Goal: Communication & Community: Answer question/provide support

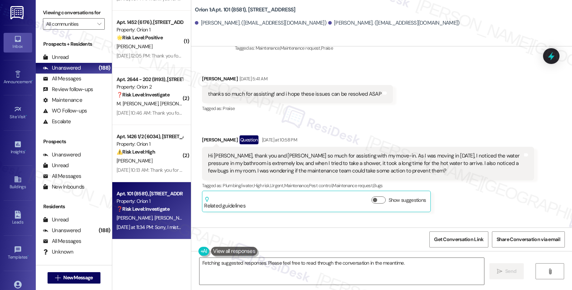
scroll to position [809, 0]
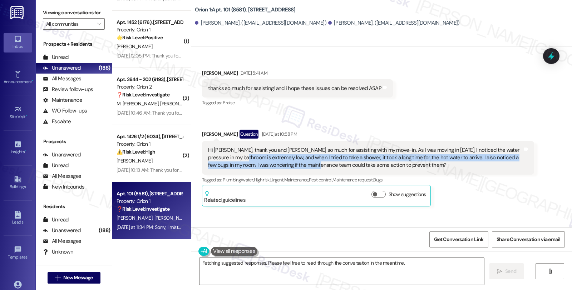
drag, startPoint x: 220, startPoint y: 139, endPoint x: 291, endPoint y: 148, distance: 71.3
click at [291, 148] on div "Hi [PERSON_NAME], thank you and [PERSON_NAME] so much for assisting with my mov…" at bounding box center [365, 158] width 314 height 23
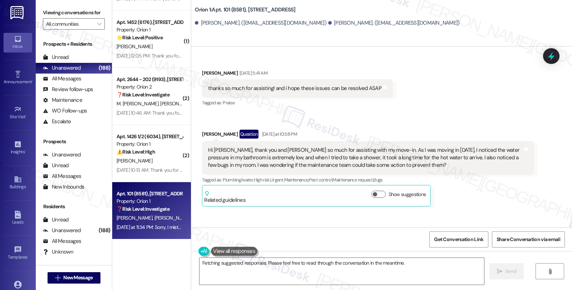
click at [465, 147] on div "Hi [PERSON_NAME], thank you and [PERSON_NAME] so much for assisting with my mov…" at bounding box center [365, 158] width 314 height 23
drag, startPoint x: 216, startPoint y: 144, endPoint x: 317, endPoint y: 144, distance: 101.5
click at [317, 147] on div "Hi [PERSON_NAME], thank you and [PERSON_NAME] so much for assisting with my mov…" at bounding box center [365, 158] width 314 height 23
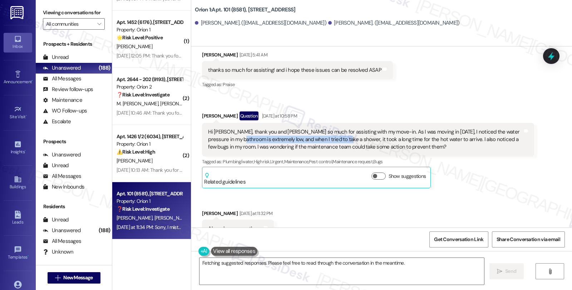
scroll to position [888, 0]
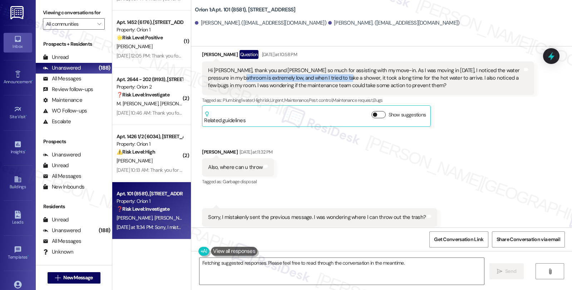
click at [376, 111] on button "Show suggestions" at bounding box center [378, 114] width 14 height 7
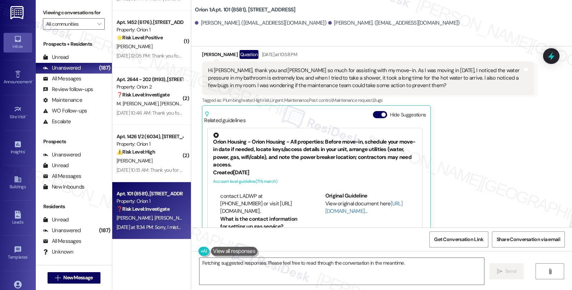
scroll to position [229, 0]
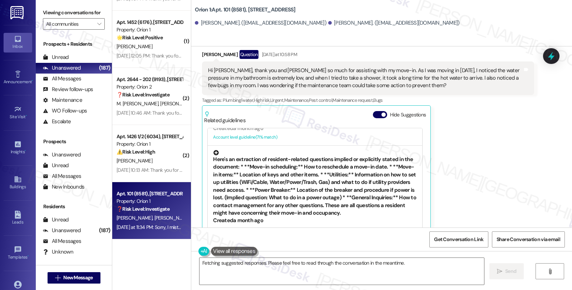
click at [308, 168] on div "Here's an extraction of resident-related questions implied or explicitly stated…" at bounding box center [315, 183] width 204 height 67
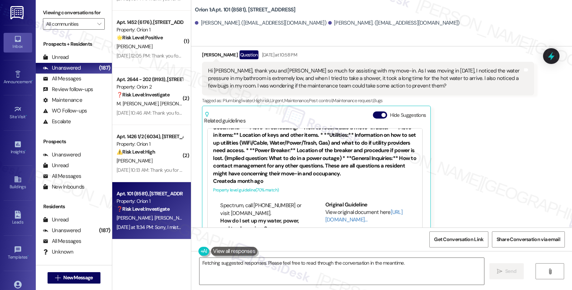
scroll to position [214, 0]
click at [327, 209] on link "[URL][DOMAIN_NAME]…" at bounding box center [363, 216] width 77 height 15
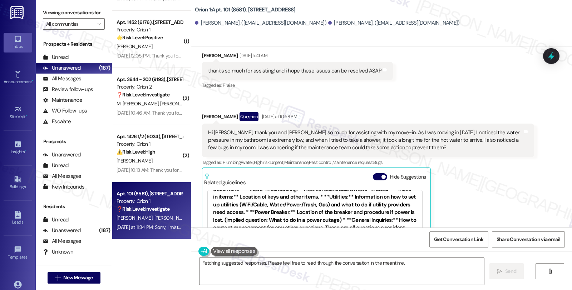
scroll to position [809, 0]
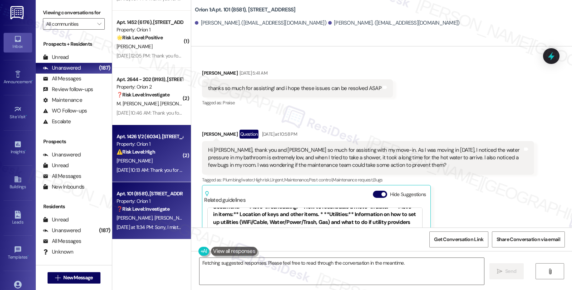
click at [142, 144] on div "Property: Orion 1" at bounding box center [150, 144] width 66 height 8
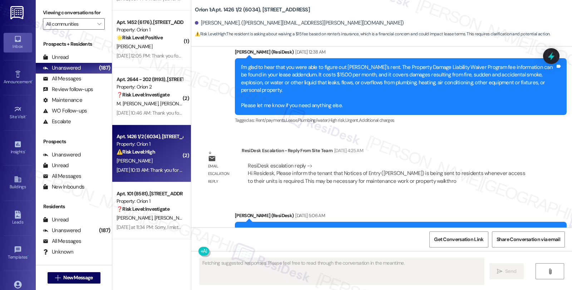
scroll to position [1822, 0]
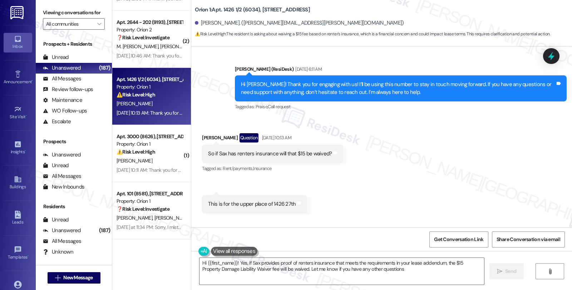
type textarea "Hi {{first_name}}! Yes, if Sax provides proof of renters insurance that meets t…"
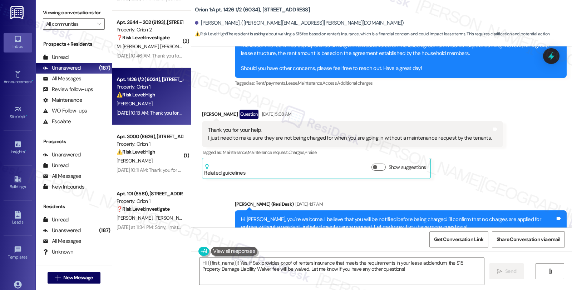
scroll to position [1578, 0]
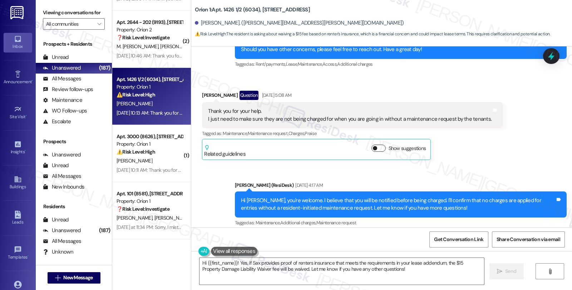
click at [379, 145] on button "Show suggestions" at bounding box center [378, 148] width 14 height 7
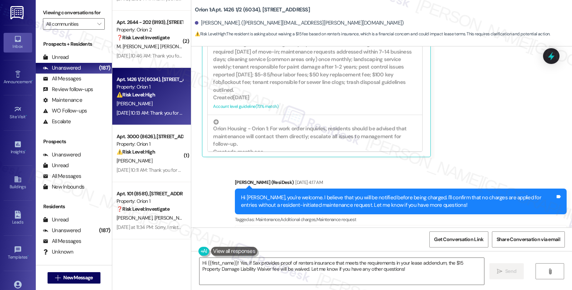
scroll to position [1389, 0]
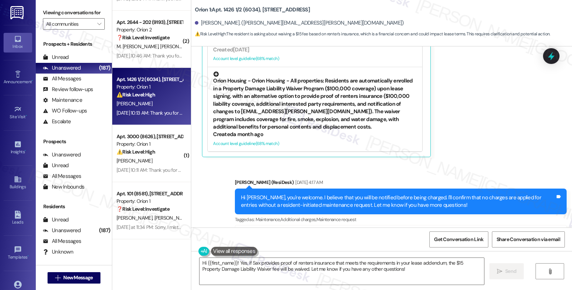
click at [359, 81] on div "Orion Housing - Orion Housing - All properties: Residents are automatically enr…" at bounding box center [315, 100] width 204 height 59
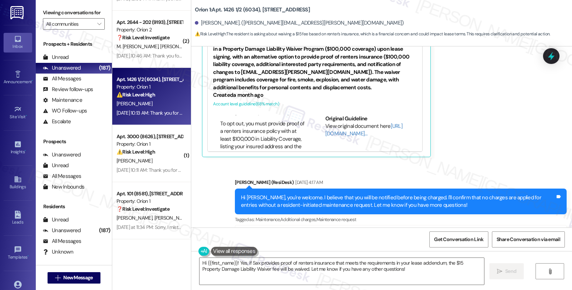
scroll to position [0, 0]
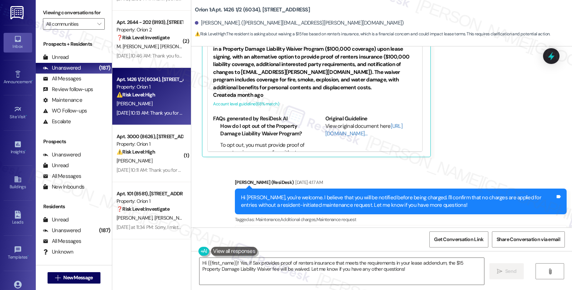
click at [259, 142] on li "To opt out, you must provide proof of a renters insurance policy with at least …" at bounding box center [262, 165] width 85 height 46
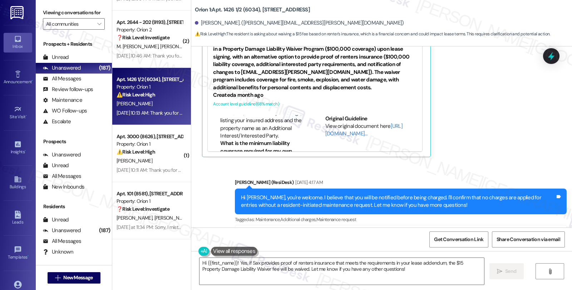
scroll to position [63, 0]
click at [334, 123] on link "[URL][DOMAIN_NAME]…" at bounding box center [363, 130] width 77 height 15
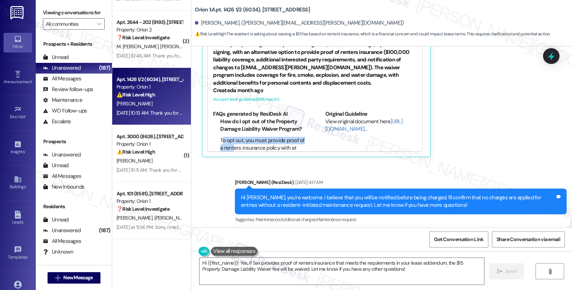
drag, startPoint x: 216, startPoint y: 130, endPoint x: 233, endPoint y: 136, distance: 17.9
click at [233, 136] on div "Orion Housing - Orion 1: Residents receive work order notifications and updates…" at bounding box center [316, 97] width 224 height 116
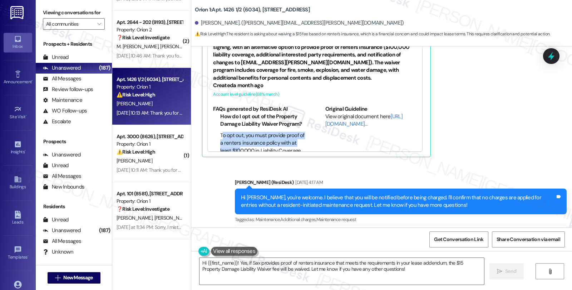
click at [233, 132] on li "To opt out, you must provide proof of a renters insurance policy with at least …" at bounding box center [262, 155] width 85 height 46
drag, startPoint x: 216, startPoint y: 121, endPoint x: 229, endPoint y: 124, distance: 13.7
click at [229, 132] on li "To opt out, you must provide proof of a renters insurance policy with at least …" at bounding box center [262, 155] width 85 height 46
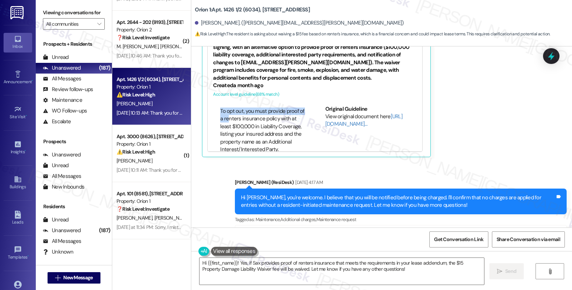
scroll to position [40, 0]
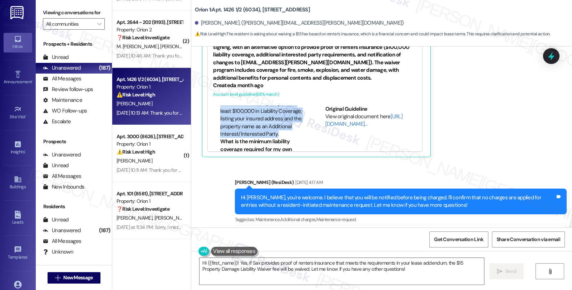
click at [275, 120] on li "To opt out, you must provide proof of a renters insurance policy with at least …" at bounding box center [262, 115] width 85 height 46
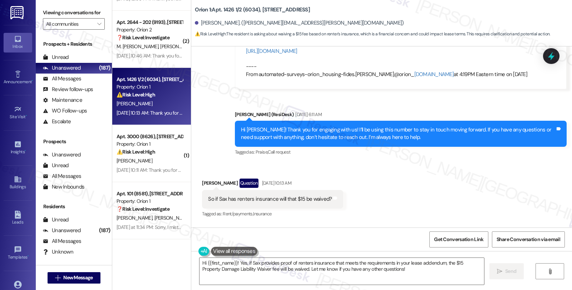
scroll to position [1972, 0]
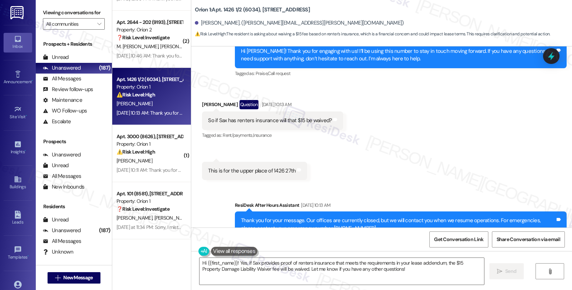
click at [472, 149] on div "Received via SMS Laura Matson Question Aug 21, 2025 at 10:13 AM So if Sax has r…" at bounding box center [381, 135] width 381 height 102
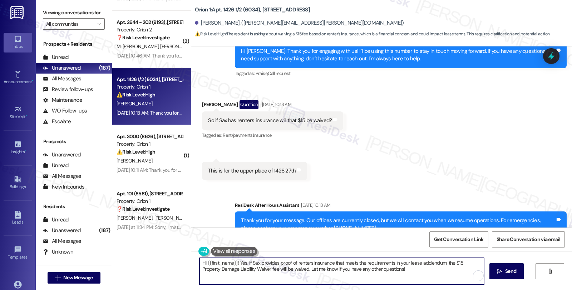
drag, startPoint x: 330, startPoint y: 269, endPoint x: 409, endPoint y: 270, distance: 78.6
click at [409, 270] on textarea "Hi {{first_name}}! Yes, if Sax provides proof of renters insurance that meets t…" at bounding box center [341, 271] width 285 height 27
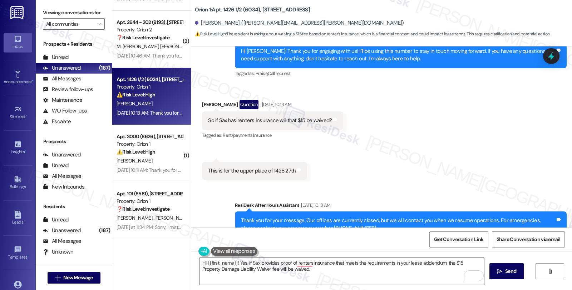
click at [474, 148] on div "Received via SMS Laura Matson Question Aug 21, 2025 at 10:13 AM So if Sax has r…" at bounding box center [381, 135] width 381 height 102
click at [311, 271] on textarea "Hi {{first_name}}! Yes, if Sax provides proof of renters insurance that meets t…" at bounding box center [341, 271] width 285 height 27
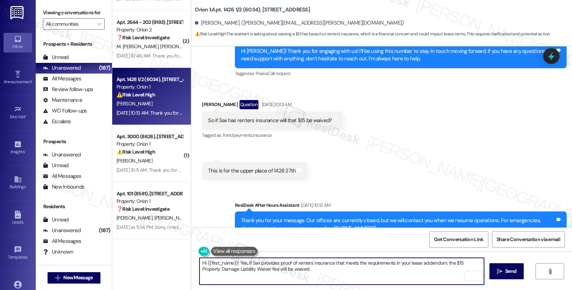
click at [301, 270] on textarea "Hi {{first_name}}! Yes, if Sax provides proof of renters' insurance that meets …" at bounding box center [341, 271] width 285 height 27
paste textarea "they must upload a full PDF copy of their current renters' insurance policy to …"
click at [299, 270] on textarea "To enrich screen reader interactions, please activate Accessibility in Grammarl…" at bounding box center [341, 271] width 285 height 27
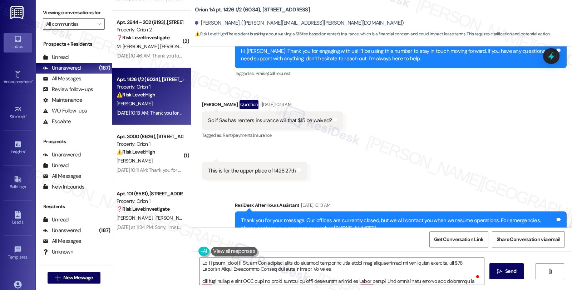
click at [458, 152] on div "Received via SMS Laura Matson Question Aug 21, 2025 at 10:13 AM So if Sax has r…" at bounding box center [381, 135] width 381 height 102
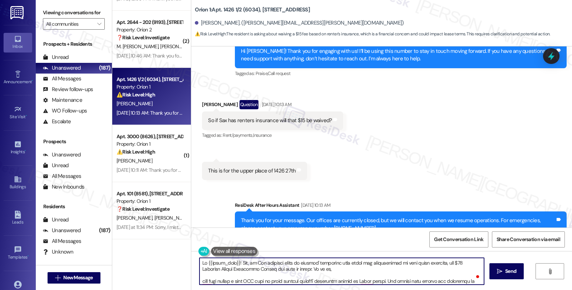
click at [315, 269] on textarea "To enrich screen reader interactions, please activate Accessibility in Grammarl…" at bounding box center [341, 271] width 285 height 27
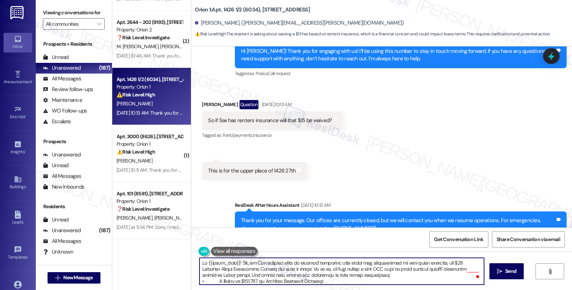
click at [380, 270] on textarea "To enrich screen reader interactions, please activate Accessibility in Grammarl…" at bounding box center [341, 271] width 285 height 27
click at [367, 276] on textarea "To enrich screen reader interactions, please activate Accessibility in Grammarl…" at bounding box center [341, 271] width 285 height 27
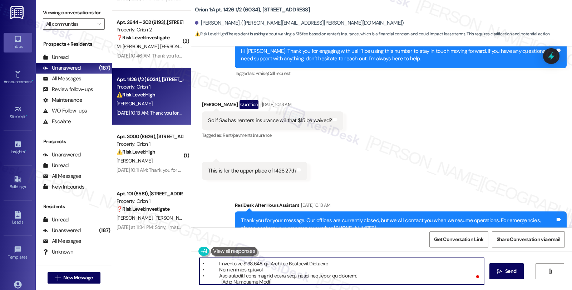
scroll to position [24, 0]
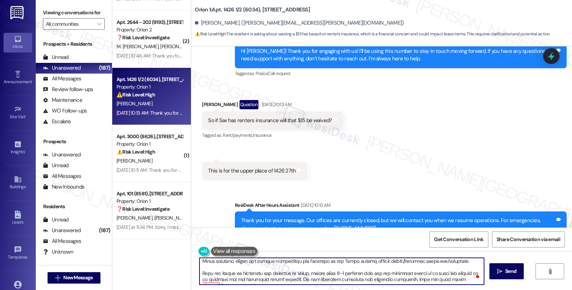
click at [461, 273] on textarea "To enrich screen reader interactions, please activate Accessibility in Grammarl…" at bounding box center [341, 271] width 285 height 27
click at [226, 279] on textarea "To enrich screen reader interactions, please activate Accessibility in Grammarl…" at bounding box center [341, 271] width 285 height 27
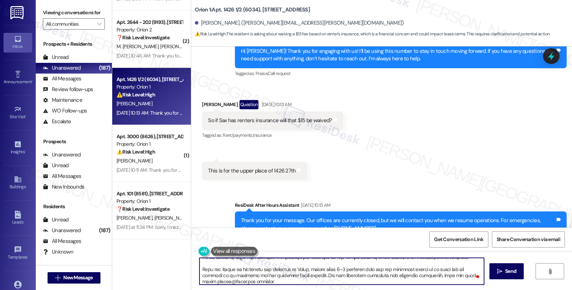
click at [310, 276] on textarea "To enrich screen reader interactions, please activate Accessibility in Grammarl…" at bounding box center [341, 271] width 285 height 27
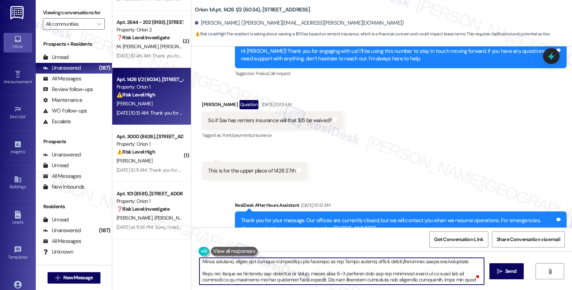
scroll to position [73, 0]
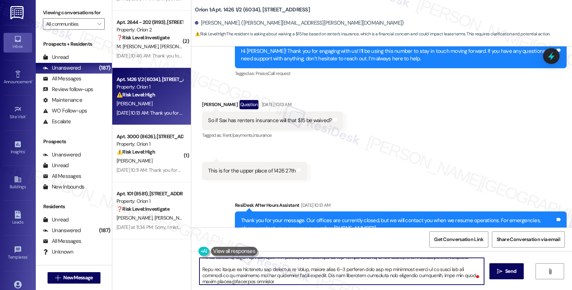
click at [329, 280] on textarea "To enrich screen reader interactions, please activate Accessibility in Grammarl…" at bounding box center [341, 271] width 285 height 27
click at [377, 274] on textarea "To enrich screen reader interactions, please activate Accessibility in Grammarl…" at bounding box center [341, 271] width 285 height 27
click at [413, 276] on textarea "To enrich screen reader interactions, please activate Accessibility in Grammarl…" at bounding box center [341, 271] width 285 height 27
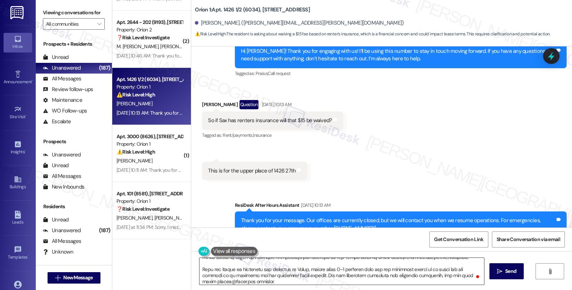
click at [290, 285] on div at bounding box center [341, 272] width 285 height 28
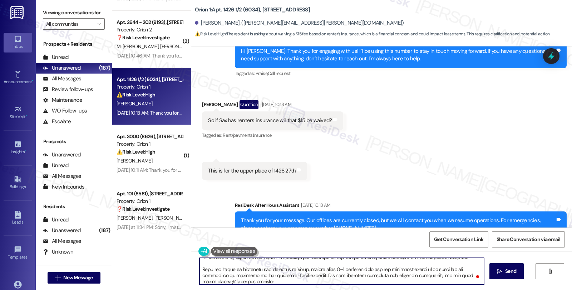
click at [289, 281] on textarea "To enrich screen reader interactions, please activate Accessibility in Grammarl…" at bounding box center [341, 271] width 285 height 27
type textarea "Hi {{first_name}}! Yes, if Sax provides proof of renters' insurance that meets …"
click at [380, 280] on textarea "To enrich screen reader interactions, please activate Accessibility in Grammarl…" at bounding box center [341, 271] width 285 height 27
click at [411, 276] on textarea "To enrich screen reader interactions, please activate Accessibility in Grammarl…" at bounding box center [343, 271] width 285 height 27
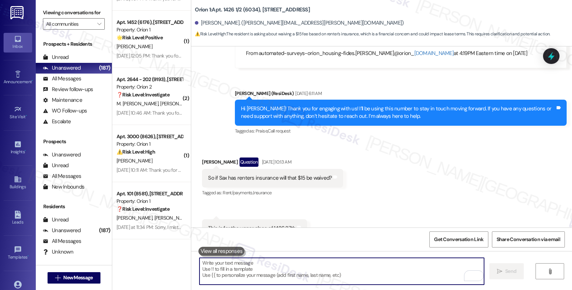
scroll to position [2137, 0]
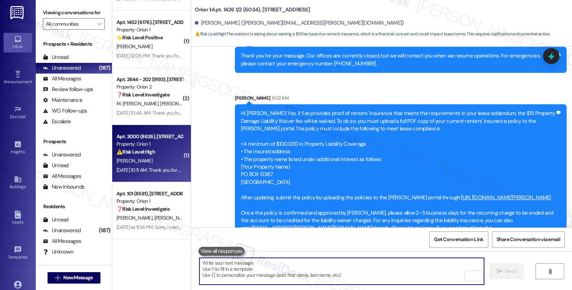
click at [166, 151] on div "⚠️ Risk Level: High The resident is reporting a lockout situation for a friend …" at bounding box center [150, 152] width 66 height 8
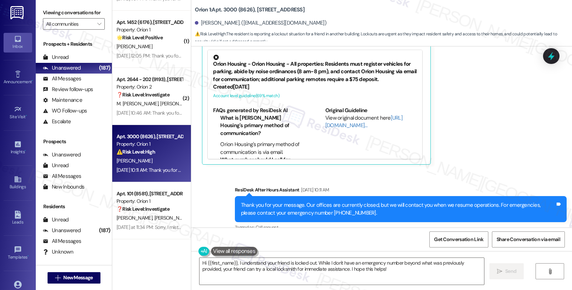
scroll to position [276, 0]
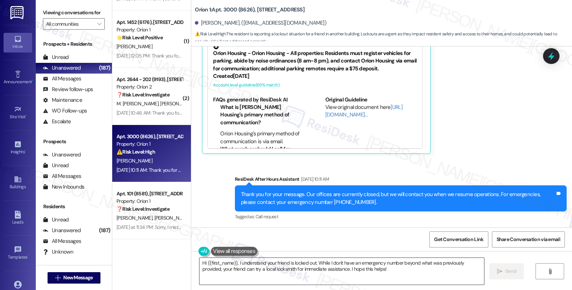
click at [238, 263] on textarea "Hi {{first_name}}, I understand your friend is locked out. While I don't have a…" at bounding box center [341, 271] width 285 height 27
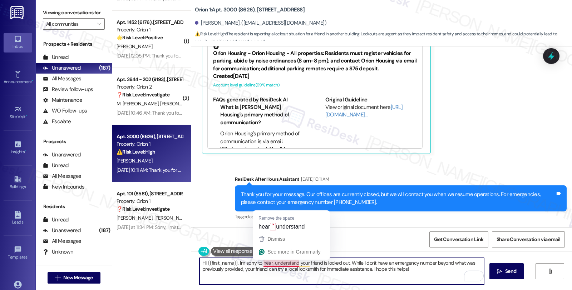
click at [285, 263] on textarea "Hi {{first_name}}, I'm sorry to hear understand your friend is locked out. Whil…" at bounding box center [341, 271] width 285 height 27
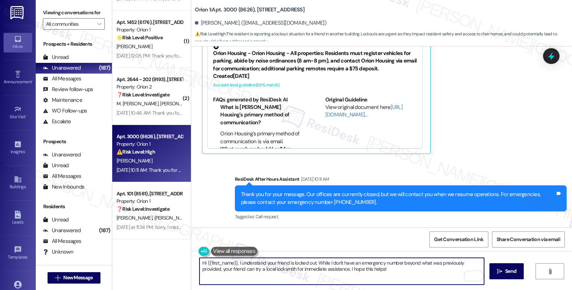
click at [316, 262] on textarea "Hi {{first_name}}, I understand your friend is locked out. While I don't have a…" at bounding box center [341, 271] width 285 height 27
click at [316, 265] on textarea "Hi {{first_name}}, I understand your friend is locked out. While I don't have a…" at bounding box center [341, 271] width 285 height 27
click at [315, 262] on textarea "Hi {{first_name}}, I understand your friend is locked out. While I don't have a…" at bounding box center [341, 271] width 285 height 27
click at [380, 263] on textarea "Hi {{first_name}}, I understand your friend is locked out. Sorry for the delaye…" at bounding box center [341, 271] width 285 height 27
paste textarea "During business hours (Mon - Fri 9am - 5pm), we provide lockout assistance with…"
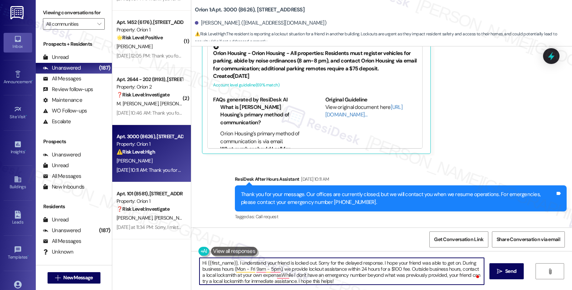
click at [456, 263] on textarea "Hi {{first_name}}, I understand your friend is locked out. Sorry for the delaye…" at bounding box center [341, 271] width 285 height 27
click at [231, 276] on textarea "Hi {{first_name}}, I understand your friend is locked out. Sorry for the delaye…" at bounding box center [341, 271] width 285 height 27
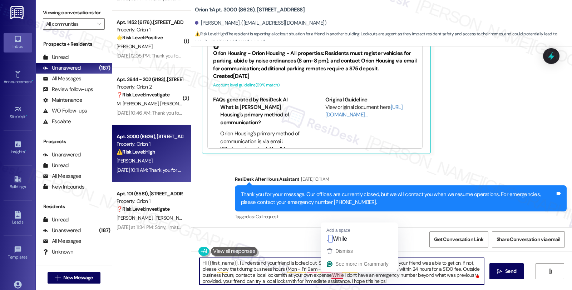
scroll to position [1, 0]
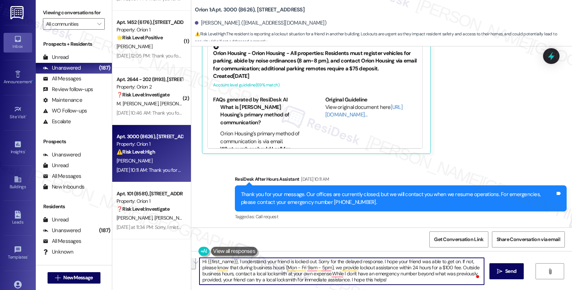
drag, startPoint x: 328, startPoint y: 277, endPoint x: 405, endPoint y: 289, distance: 77.4
click at [405, 289] on div "Hi {{first_name}}, I understand your friend is locked out. Sorry for the delaye…" at bounding box center [381, 278] width 381 height 54
click at [431, 276] on textarea "Hi {{first_name}}, I understand your friend is locked out. Sorry for the delaye…" at bounding box center [341, 271] width 285 height 27
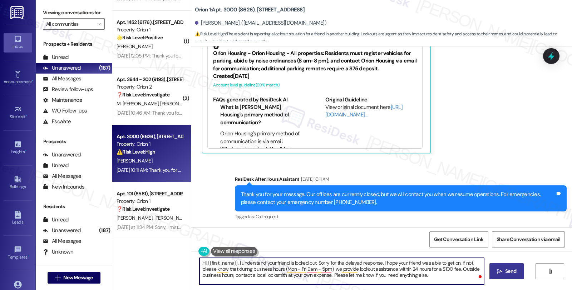
type textarea "Hi {{first_name}}, I understand your friend is locked out. Sorry for the delaye…"
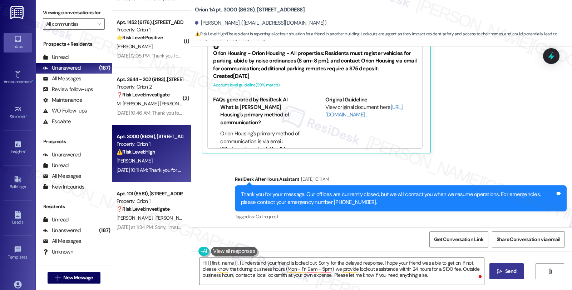
click at [490, 273] on button " Send" at bounding box center [506, 271] width 35 height 16
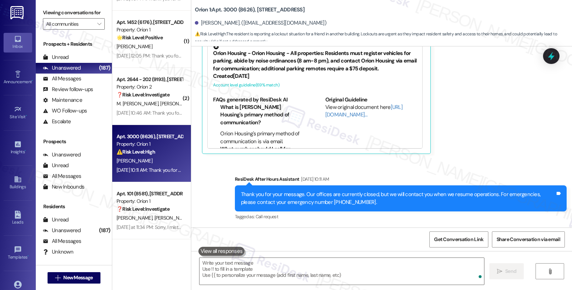
scroll to position [341, 0]
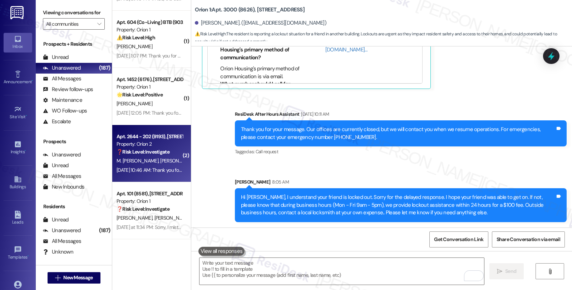
click at [142, 148] on div "Property: Orion 2" at bounding box center [150, 144] width 66 height 8
type textarea "Fetching suggested responses. Please feel free to read through the conversation…"
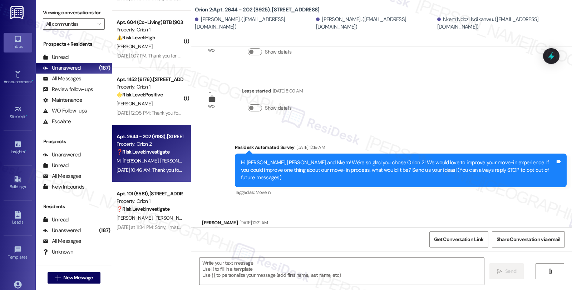
scroll to position [79, 0]
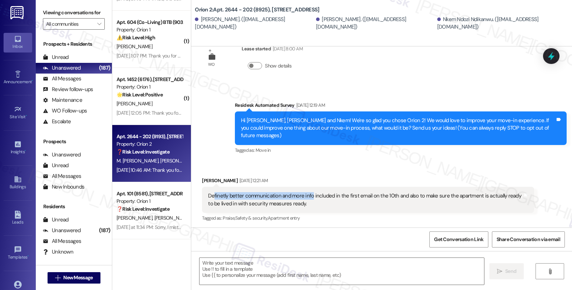
drag, startPoint x: 233, startPoint y: 192, endPoint x: 306, endPoint y: 192, distance: 73.3
click at [306, 192] on div "Definetly better communication and more info included in the first email on the…" at bounding box center [365, 199] width 314 height 15
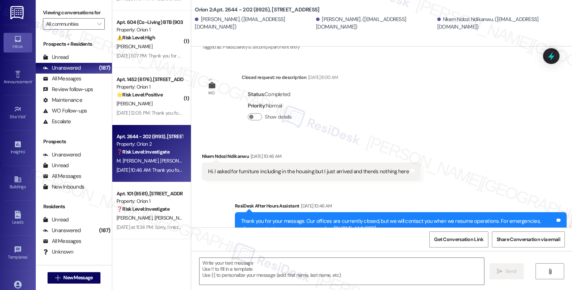
scroll to position [259, 0]
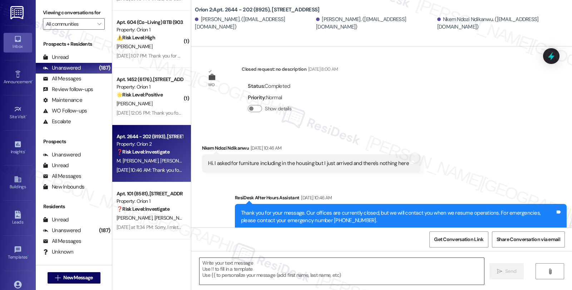
click at [230, 270] on textarea at bounding box center [341, 271] width 285 height 27
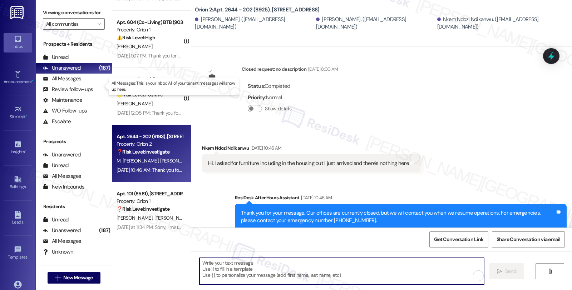
drag, startPoint x: 77, startPoint y: 85, endPoint x: 76, endPoint y: 73, distance: 12.2
click at [77, 83] on div "All Messages" at bounding box center [62, 79] width 38 height 8
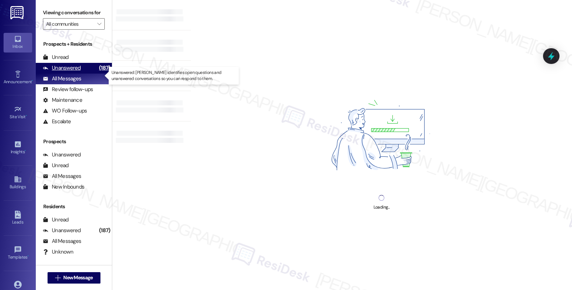
click at [76, 72] on div "Unanswered" at bounding box center [62, 68] width 38 height 8
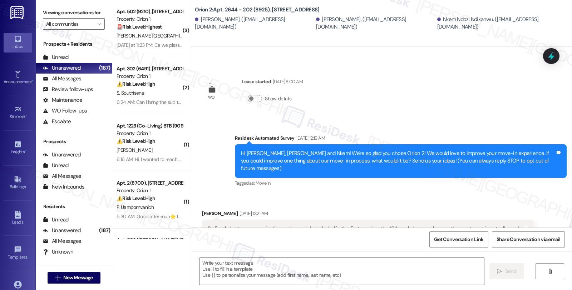
type textarea "Fetching suggested responses. Please feel free to read through the conversation…"
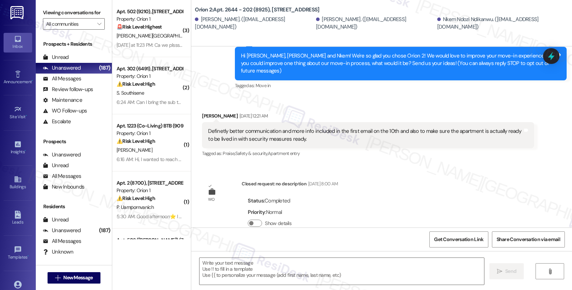
scroll to position [201, 0]
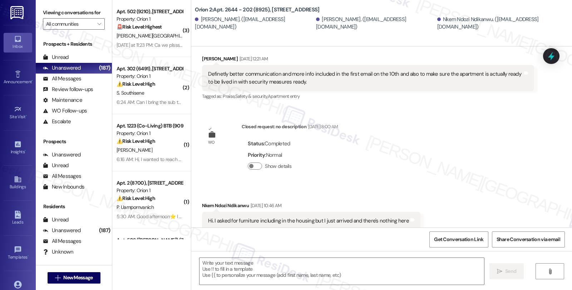
click at [205, 197] on div "Received via SMS Nkem Ndozi Ndikanwu Aug 21, 2025 at 10:46 AM Hi. I asked for f…" at bounding box center [311, 216] width 229 height 39
click at [202, 202] on div "Nkem Ndozi Ndikanwu Aug 21, 2025 at 10:46 AM" at bounding box center [311, 207] width 218 height 10
copy div "Nkem"
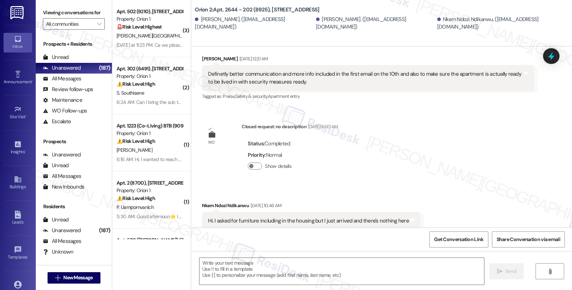
click at [229, 256] on div " Send " at bounding box center [381, 278] width 381 height 54
click at [233, 263] on textarea at bounding box center [341, 271] width 285 height 27
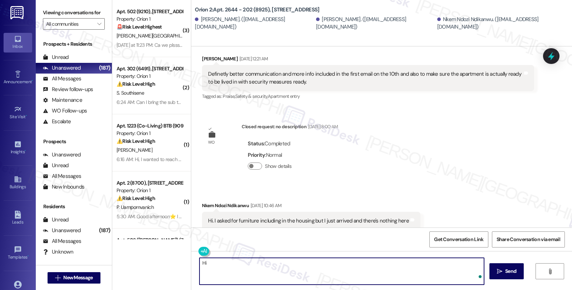
paste textarea "Nkem"
type textarea "Hi Nkem,"
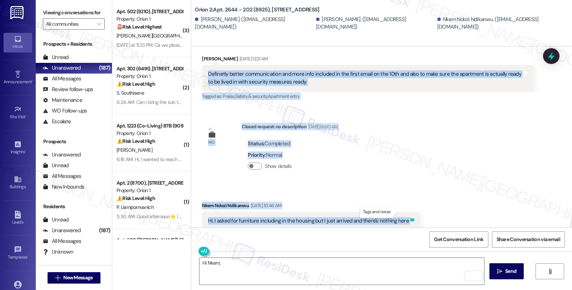
drag, startPoint x: 232, startPoint y: 80, endPoint x: 401, endPoint y: 213, distance: 214.6
click at [401, 213] on div "WO Nkem Ndozi Ndikanwu has an ... Aug 08, 2025 at 7:12 PM Show details WO Lease…" at bounding box center [381, 136] width 381 height 181
copy div "Definetly better communication and more info included in the first email on the…"
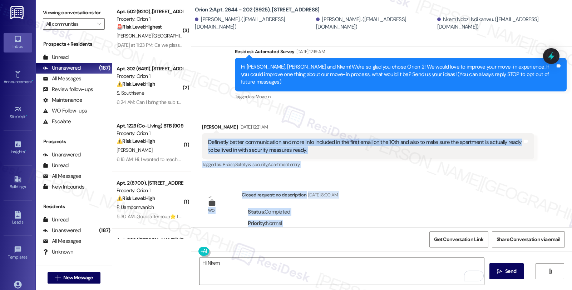
scroll to position [122, 0]
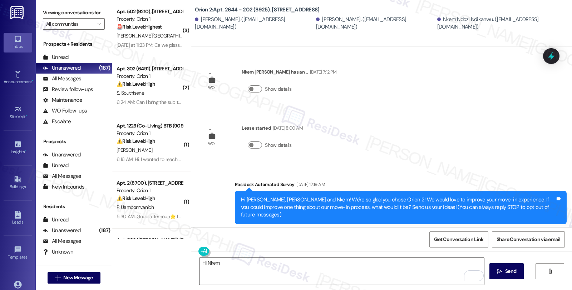
scroll to position [122, 0]
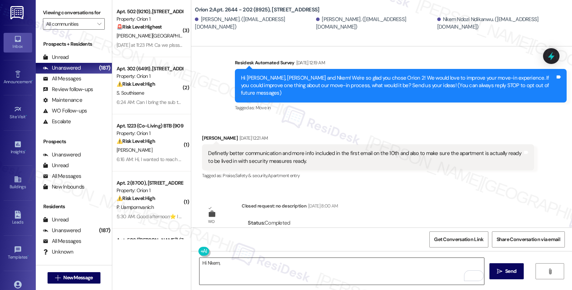
click at [281, 282] on textarea "Hi Nkem," at bounding box center [341, 271] width 285 height 27
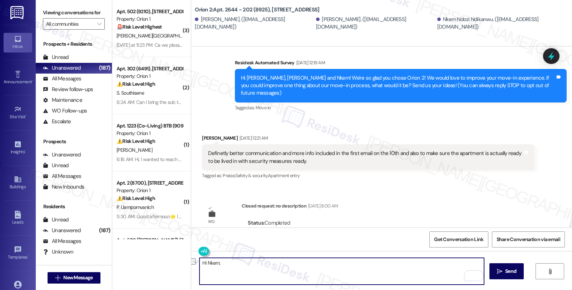
paste textarea "thanks for your message. I'm really sorry to hear the unit wasn’t move-in ready…"
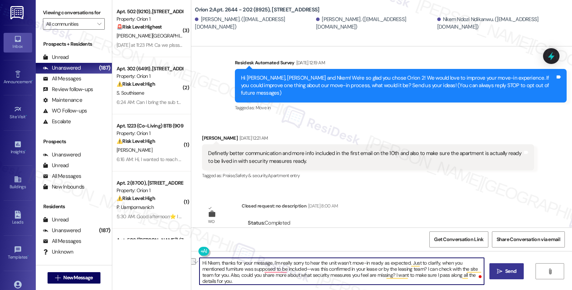
drag, startPoint x: 362, startPoint y: 276, endPoint x: 501, endPoint y: 276, distance: 138.3
click at [501, 276] on div "Hi Nkem, thanks for your message. I'm really sorry to hear the unit wasn’t move…" at bounding box center [381, 278] width 381 height 54
click at [443, 270] on textarea "Hi Nkem, thanks for your message. I'm really sorry to hear the unit wasn’t move…" at bounding box center [341, 271] width 285 height 27
click at [362, 280] on textarea "Hi Nkem, thanks for your message. I'm really sorry to hear the unit wasn’t move…" at bounding box center [341, 271] width 285 height 27
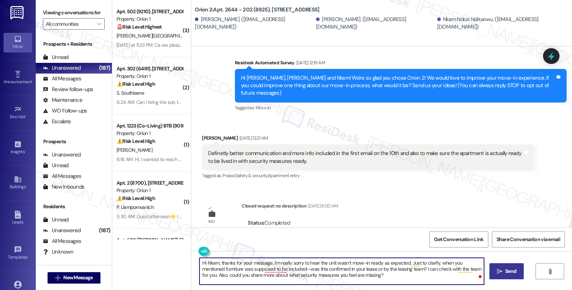
type textarea "Hi Nkem, thanks for your message. I'm really sorry to hear the unit wasn’t move…"
click at [492, 271] on button " Send" at bounding box center [506, 271] width 35 height 16
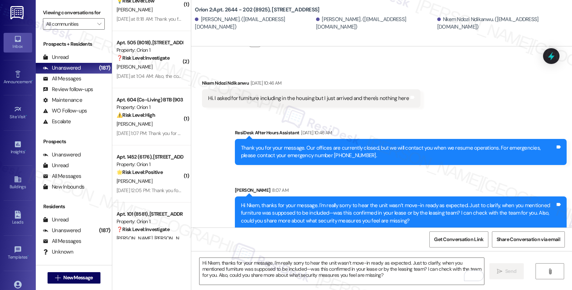
scroll to position [2620, 0]
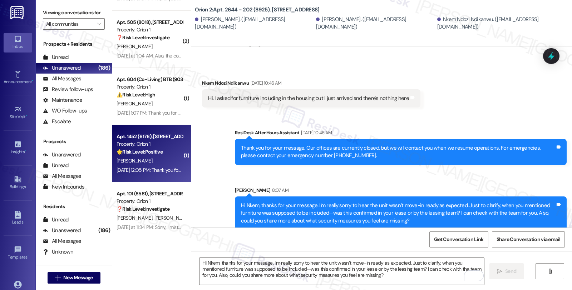
click at [172, 157] on div "[PERSON_NAME]" at bounding box center [150, 161] width 68 height 9
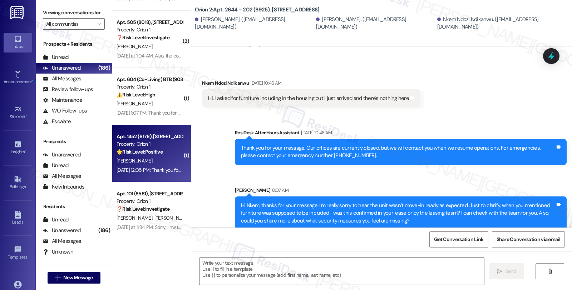
type textarea "Fetching suggested responses. Please feel free to read through the conversation…"
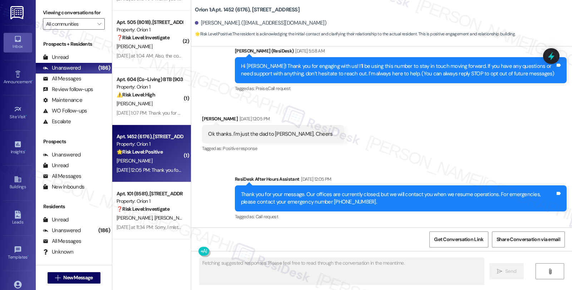
scroll to position [63, 0]
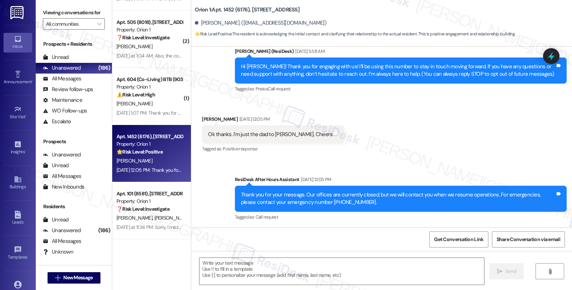
click at [245, 139] on div "Ok thanks. I'm just the dad to Madeline. Cheers Tags and notes" at bounding box center [273, 134] width 142 height 18
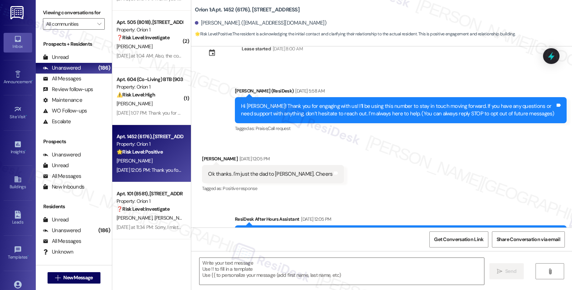
click at [202, 159] on div "Brant Kelley Aug 21, 2025 at 12:05 PM" at bounding box center [273, 160] width 142 height 10
copy div "Brant"
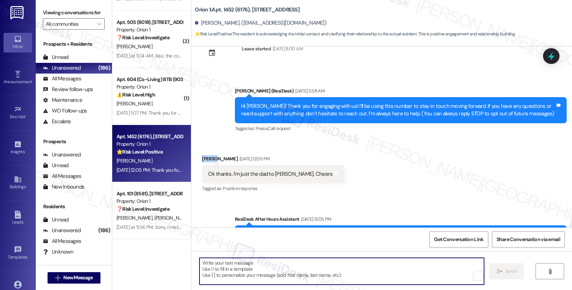
click at [229, 270] on textarea "To enrich screen reader interactions, please activate Accessibility in Grammarl…" at bounding box center [341, 271] width 285 height 27
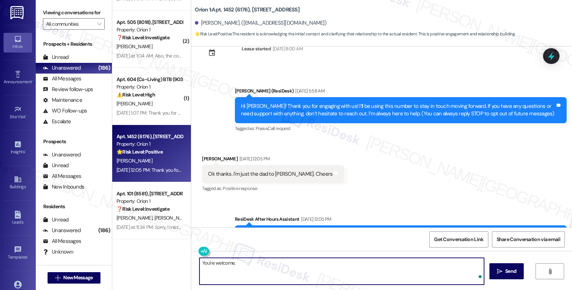
paste textarea "Brant"
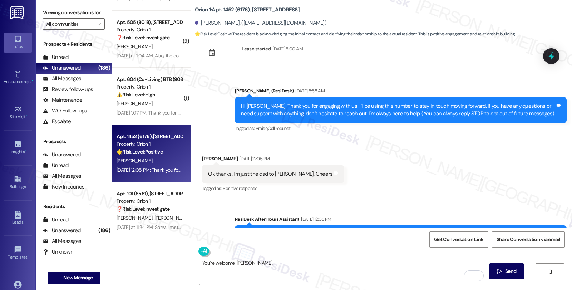
click at [247, 263] on textarea "You're welcome, Brant." at bounding box center [341, 271] width 285 height 27
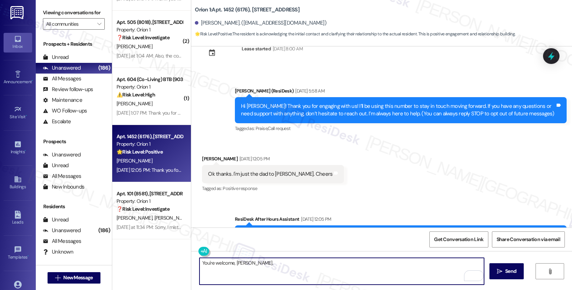
paste textarea "Should you have other concerns, please feel free to reach out. Have a great day!"
click at [405, 262] on textarea "You're welcome, Brant. Should you have other concerns, please feel free to reac…" at bounding box center [341, 271] width 285 height 27
type textarea "You're welcome, Brant. Should you have other concerns, please feel free to reac…"
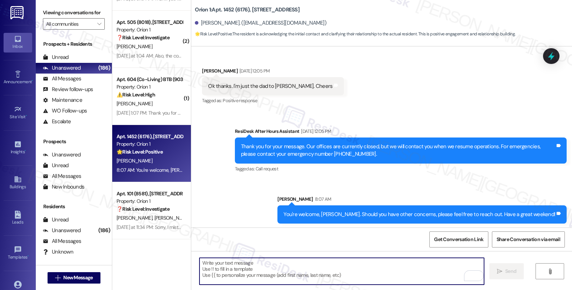
scroll to position [113, 0]
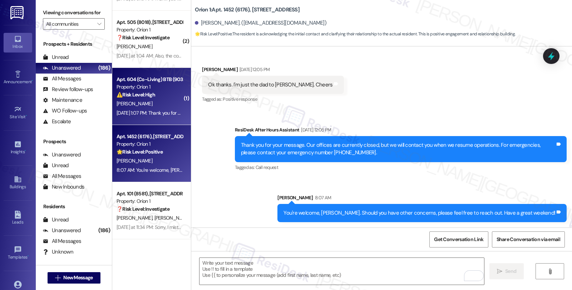
click at [152, 100] on div "[PERSON_NAME]" at bounding box center [150, 103] width 68 height 9
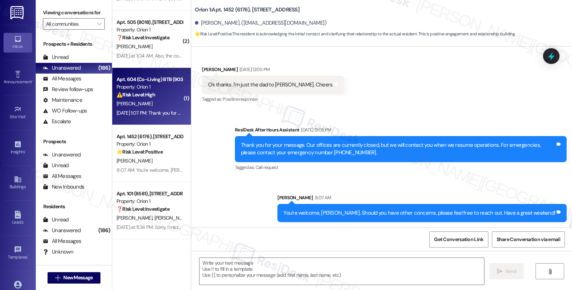
type textarea "Fetching suggested responses. Please feel free to read through the conversation…"
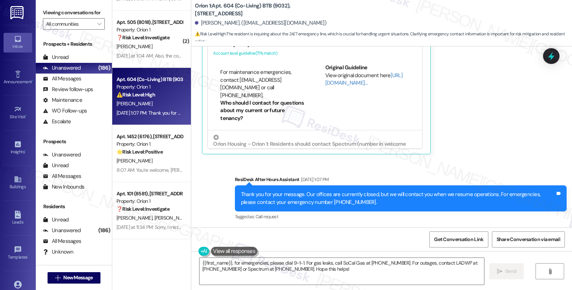
scroll to position [2385, 0]
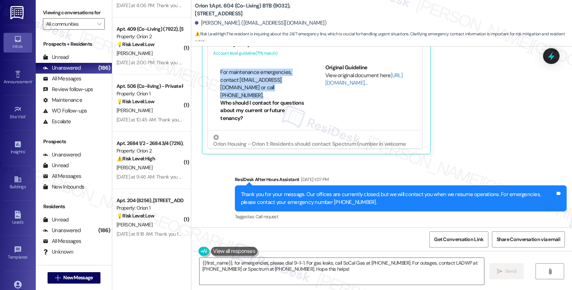
drag, startPoint x: 216, startPoint y: 88, endPoint x: 262, endPoint y: 109, distance: 50.7
click at [262, 99] on li "For maintenance emergencies, contact [EMAIL_ADDRESS][DOMAIN_NAME] or call [PHON…" at bounding box center [262, 84] width 85 height 31
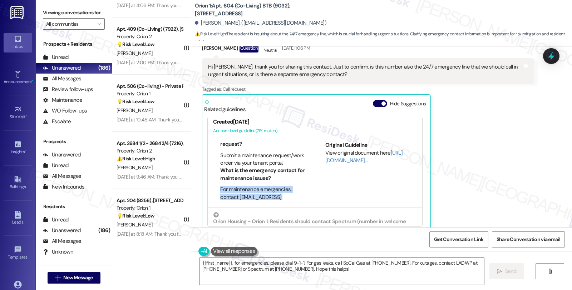
scroll to position [136, 0]
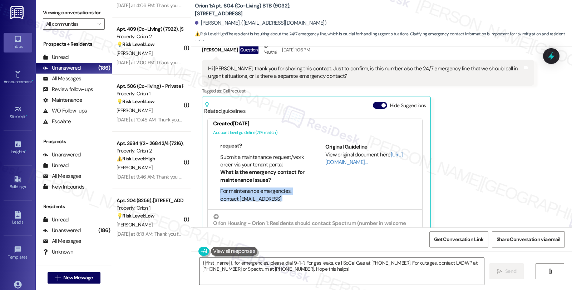
click at [365, 275] on textarea "{{first_name}}, for emergencies, please dial 9-1-1. For gas leaks, call SoCal G…" at bounding box center [341, 271] width 285 height 27
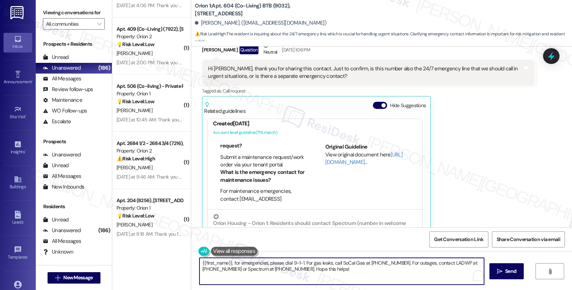
paste textarea "For maintenance emergencies, contact [EMAIL_ADDRESS][DOMAIN_NAME] or call [PHON…"
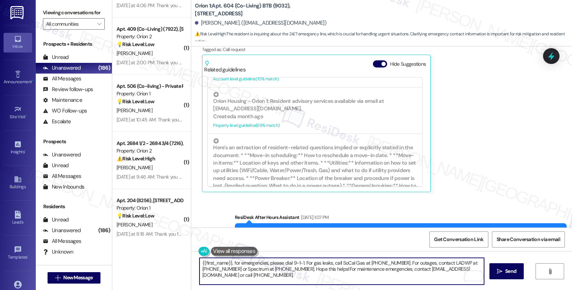
scroll to position [216, 0]
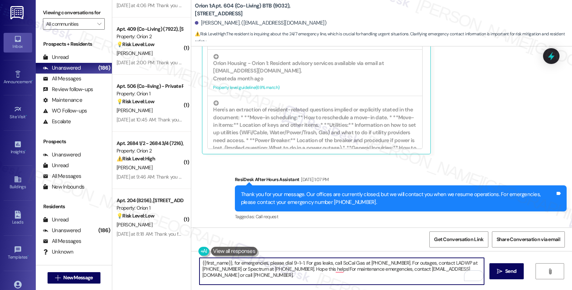
type textarea "{{first_name}}, for emergencies, please dial 9-1-1. For gas leaks, call SoCal G…"
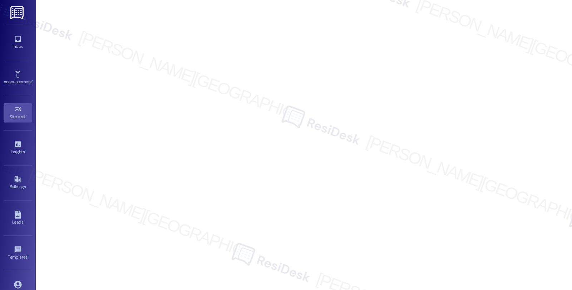
drag, startPoint x: 16, startPoint y: 42, endPoint x: 34, endPoint y: 70, distance: 33.2
click at [16, 42] on icon at bounding box center [18, 39] width 8 height 8
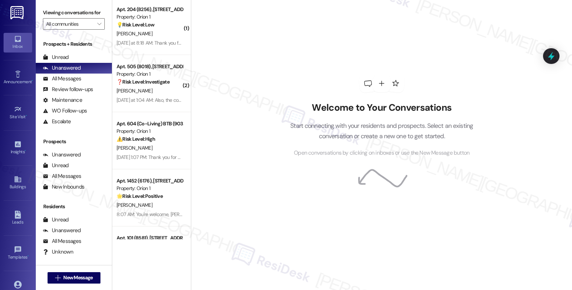
scroll to position [2620, 0]
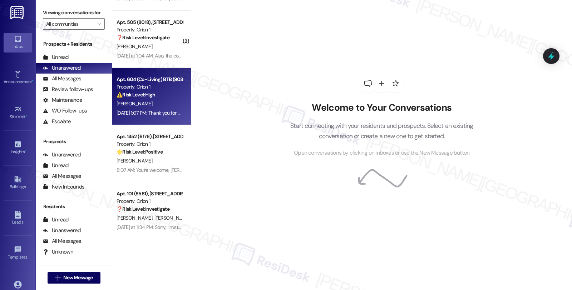
click at [171, 92] on div "⚠️ Risk Level: High The resident is inquiring about the 24/7 emergency line, wh…" at bounding box center [150, 95] width 66 height 8
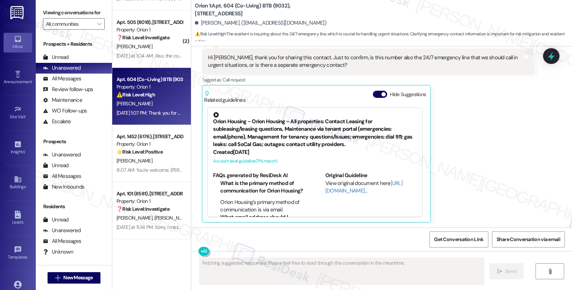
scroll to position [108, 0]
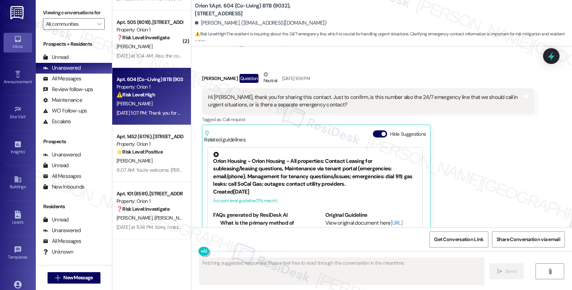
click at [204, 74] on div "Hanie Kang Question Neutral Aug 21, 2025 at 1:06 PM" at bounding box center [368, 80] width 332 height 18
copy div "Hanie"
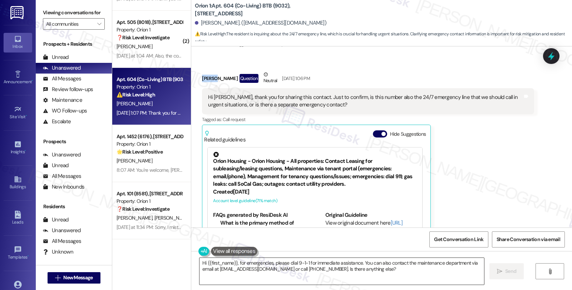
click at [233, 262] on textarea "Hi {{first_name}}, for emergencies, please dial 9-1-1 for immediate assistance.…" at bounding box center [341, 271] width 285 height 27
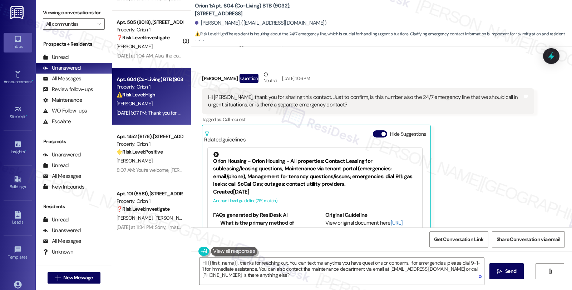
click at [355, 167] on div "Orion Housing - Orion Housing - All properties: Contact Leasing for subleasing/…" at bounding box center [315, 170] width 204 height 36
click at [353, 172] on div "Orion Housing - Orion Housing - All properties: Contact Leasing for subleasing/…" at bounding box center [315, 170] width 204 height 36
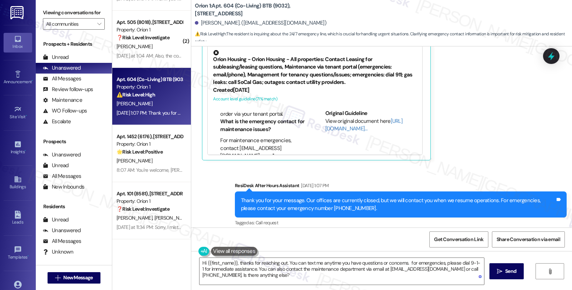
scroll to position [176, 0]
click at [220, 117] on li "For maintenance emergencies, contact [EMAIL_ADDRESS][DOMAIN_NAME] or call [PHON…" at bounding box center [262, 112] width 85 height 31
click at [266, 142] on li "Who should I contact for questions about my current or future tenancy?" at bounding box center [262, 139] width 85 height 23
click at [220, 115] on li "For maintenance emergencies, contact [EMAIL_ADDRESS][DOMAIN_NAME] or call [PHON…" at bounding box center [262, 112] width 85 height 31
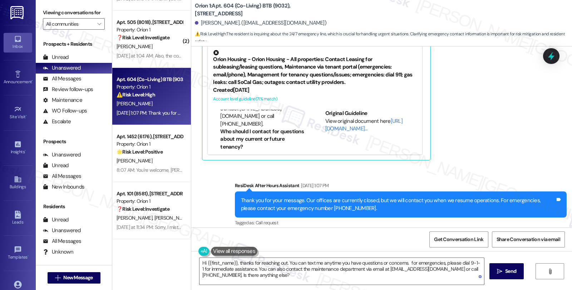
click at [220, 115] on li "For maintenance emergencies, contact [EMAIL_ADDRESS][DOMAIN_NAME] or call [PHON…" at bounding box center [262, 112] width 85 height 31
click at [265, 128] on li "For maintenance emergencies, contact [EMAIL_ADDRESS][DOMAIN_NAME] or call [PHON…" at bounding box center [262, 112] width 85 height 31
copy li "For maintenance emergencies, contact [EMAIL_ADDRESS][DOMAIN_NAME] or call [PHON…"
click at [409, 267] on textarea "Hi {{first_name}}, thanks for reaching out. You can text me anytime you have qu…" at bounding box center [341, 271] width 285 height 27
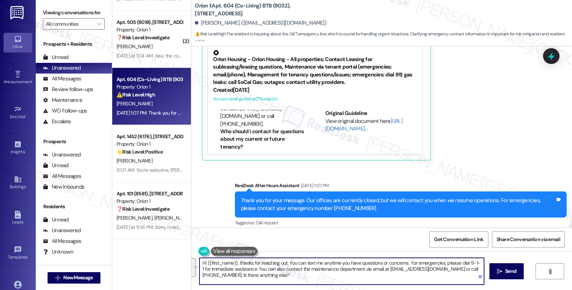
drag, startPoint x: 408, startPoint y: 263, endPoint x: 410, endPoint y: 275, distance: 12.4
click at [410, 275] on textarea "Hi {{first_name}}, thanks for reaching out. You can text me anytime you have qu…" at bounding box center [341, 271] width 285 height 27
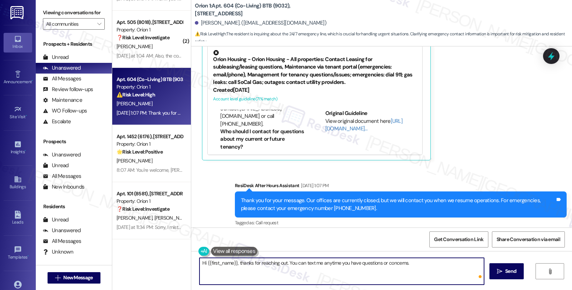
paste textarea "For maintenance emergencies, contact [EMAIL_ADDRESS][DOMAIN_NAME] or call [PHON…"
click at [359, 272] on textarea "Hi {{first_name}}, thanks for reaching out. You can text me anytime you have qu…" at bounding box center [341, 271] width 285 height 27
click at [436, 272] on textarea "Hi {{first_name}}, thanks for reaching out. You can text me anytime you have qu…" at bounding box center [341, 271] width 285 height 27
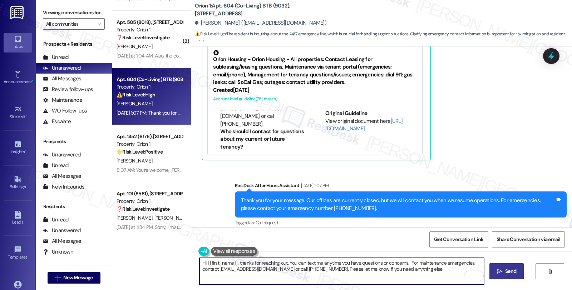
type textarea "Hi {{first_name}}, thanks for reaching out. You can text me anytime you have qu…"
click at [501, 272] on icon "" at bounding box center [499, 272] width 5 height 6
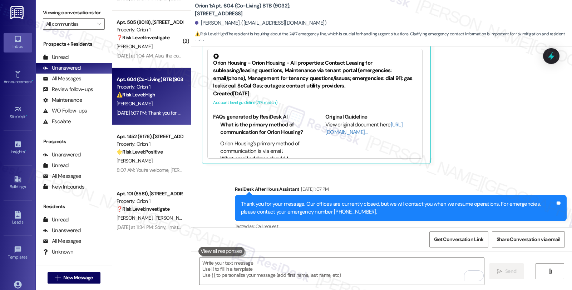
scroll to position [273, 0]
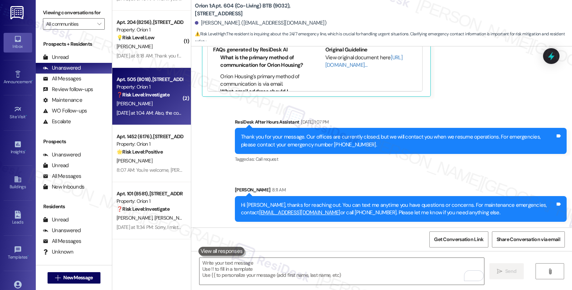
click at [144, 109] on div "Yesterday at 1:04 AM: Also, the communal trash can has been blocked up inside, …" at bounding box center [150, 113] width 68 height 9
type textarea "Fetching suggested responses. Please feel free to read through the conversation…"
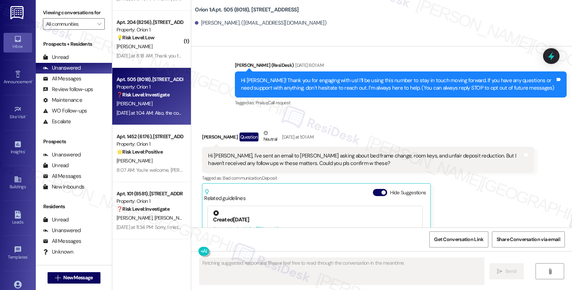
scroll to position [28, 0]
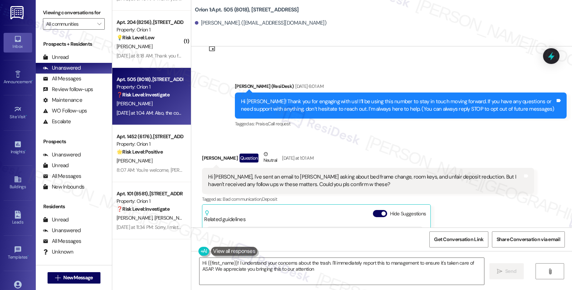
type textarea "Hi {{first_name}}! I understand your concerns about the trash. I'll immediately…"
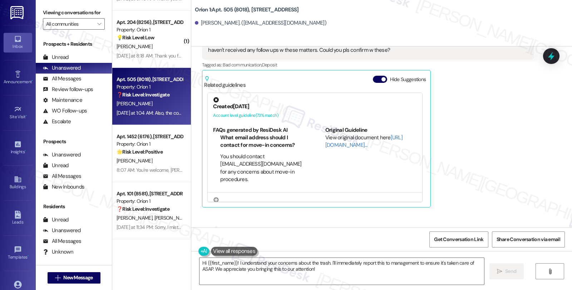
scroll to position [227, 0]
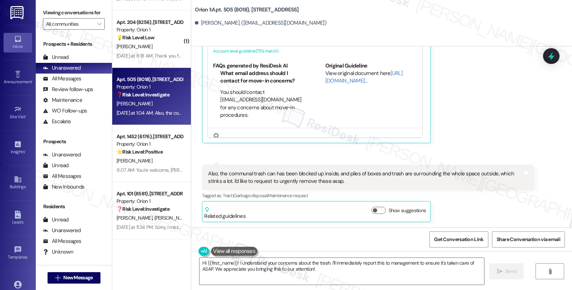
click at [463, 97] on div "Jina Yeo Question Neutral Yesterday at 1:01 AM Hi Sarah, I've sent an email to …" at bounding box center [368, 47] width 332 height 191
click at [521, 100] on div "Jina Yeo Question Neutral Yesterday at 1:01 AM Hi Sarah, I've sent an email to …" at bounding box center [368, 47] width 332 height 191
click at [176, 282] on div "( 1 ) Apt. 409 (Co-Living) (7922), 1421 W Adams Blvd Property: Orion 2 💡 Risk L…" at bounding box center [151, 145] width 79 height 290
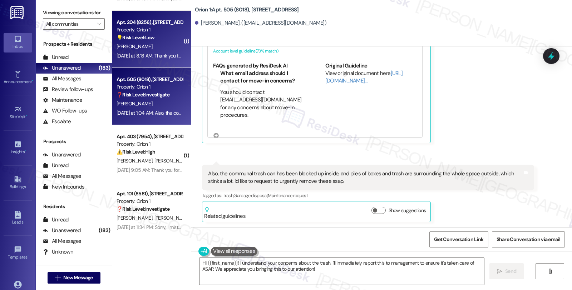
click at [158, 50] on div "[PERSON_NAME]" at bounding box center [150, 46] width 68 height 9
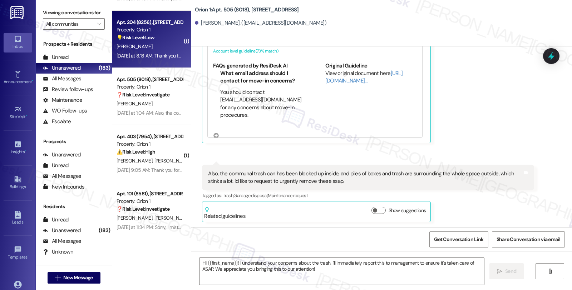
type textarea "Fetching suggested responses. Please feel free to read through the conversation…"
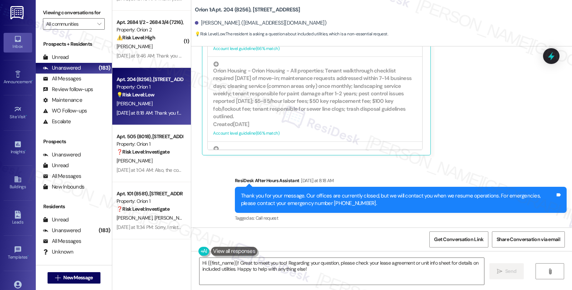
scroll to position [202, 0]
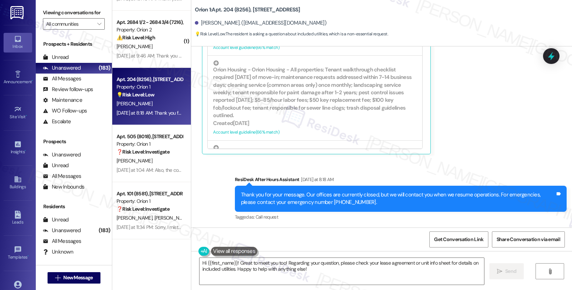
click at [497, 116] on div "Received via SMS Joshua Li Question Yesterday at 8:17 AM Hello Sarah, it's nice…" at bounding box center [381, 60] width 381 height 199
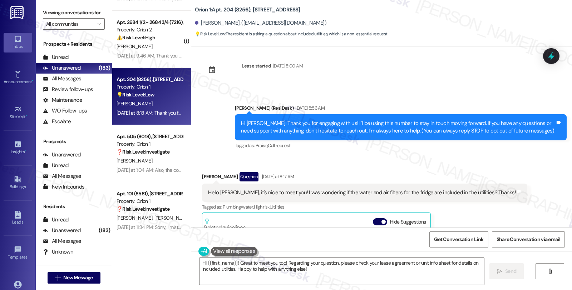
scroll to position [3, 0]
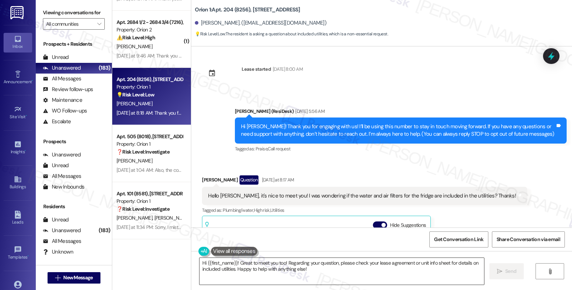
click at [233, 262] on textarea "Hi {{first_name}}! Great to meet you too! Regarding your question, please check…" at bounding box center [341, 271] width 285 height 27
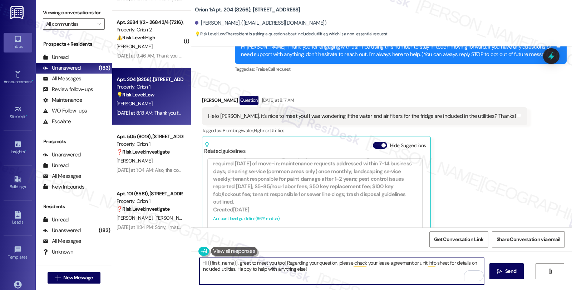
scroll to position [913, 0]
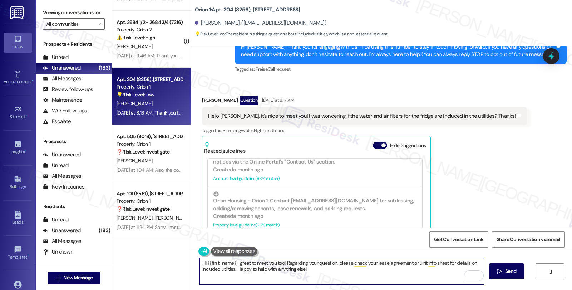
click at [280, 262] on textarea "Hi {{first_name}}, great to meet you too! Regarding your question, please check…" at bounding box center [341, 271] width 285 height 27
click at [286, 263] on textarea "Hi {{first_name}}, great to meet you too! I undertnad Regarding your question, …" at bounding box center [341, 271] width 285 height 27
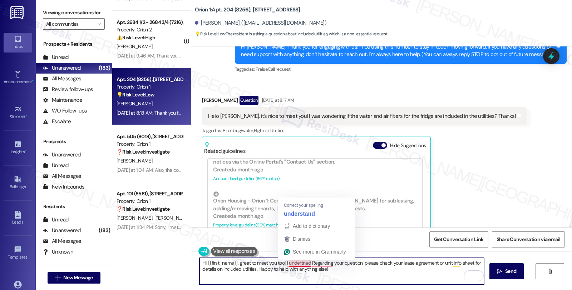
click at [286, 263] on textarea "Hi {{first_name}}, great to meet you too! I undertnad Regarding your question, …" at bounding box center [341, 271] width 285 height 27
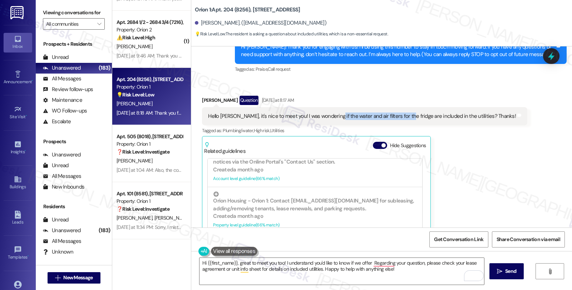
drag, startPoint x: 326, startPoint y: 115, endPoint x: 398, endPoint y: 118, distance: 71.6
click at [398, 118] on div "Hello [PERSON_NAME], it's nice to meet you! I was wondering if the water and ai…" at bounding box center [362, 117] width 308 height 8
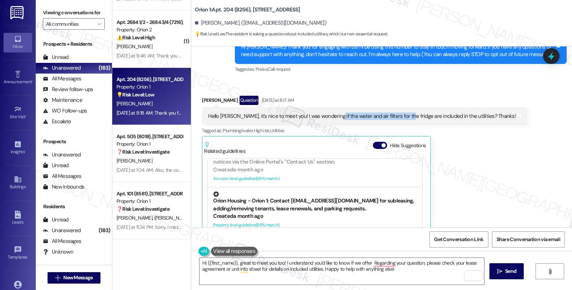
copy div "water and air filters for the fridge"
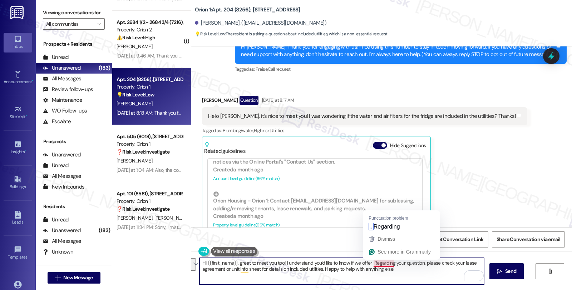
drag, startPoint x: 369, startPoint y: 263, endPoint x: 404, endPoint y: 267, distance: 35.6
click at [404, 267] on textarea "Hi {{first_name}}, great to meet you too! I understand you'd like to know if we…" at bounding box center [341, 271] width 285 height 27
paste textarea "water and air filters for the fridge"
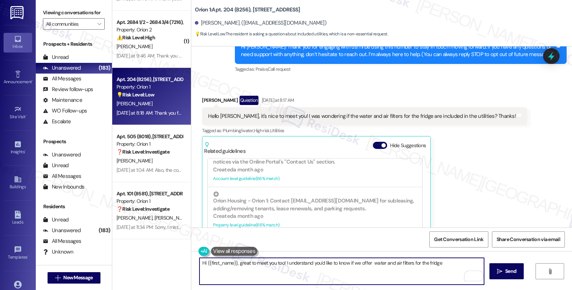
click at [370, 263] on textarea "Hi {{first_name}}, great to meet you too! I understand you'd like to know if we…" at bounding box center [341, 271] width 285 height 27
click at [446, 262] on textarea "Hi {{first_name}}, great to meet you too! I understand you'd like to know if we…" at bounding box center [341, 271] width 285 height 27
click at [384, 275] on textarea "Hi {{first_name}}, great to meet you too! I understand you'd like to know if we…" at bounding box center [341, 271] width 285 height 27
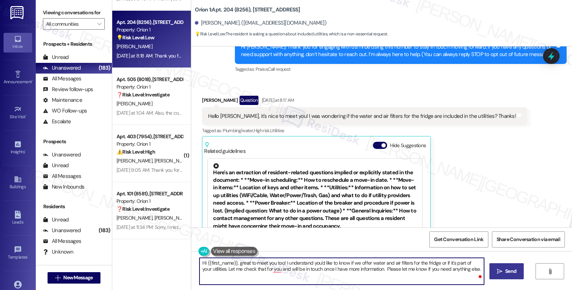
type textarea "Hi {{first_name}}, great to meet you too! I understand you'd like to know if we…"
click at [499, 269] on icon "" at bounding box center [499, 272] width 5 height 6
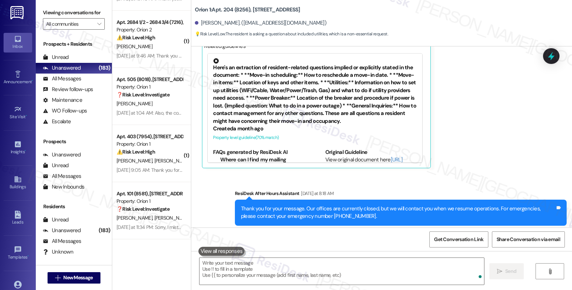
scroll to position [259, 0]
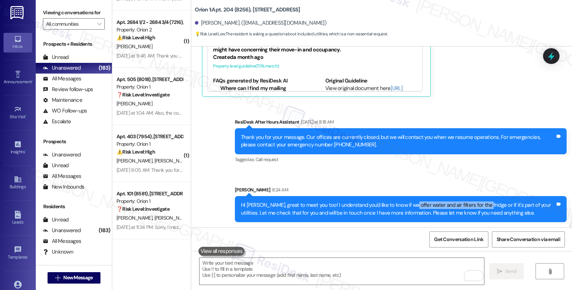
drag, startPoint x: 403, startPoint y: 206, endPoint x: 471, endPoint y: 205, distance: 68.3
click at [474, 206] on div "Hi [PERSON_NAME], great to meet you too! I understand you'd like to know if we …" at bounding box center [398, 209] width 314 height 15
copy div "water and air filters for the fridge"
click at [548, 55] on icon at bounding box center [551, 56] width 12 height 12
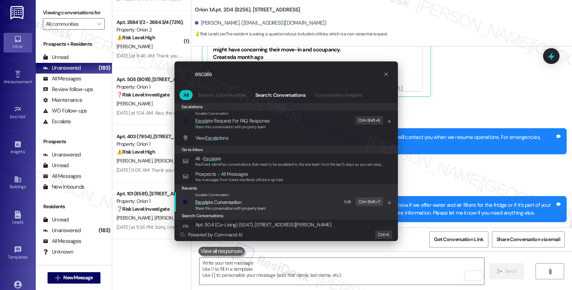
type input "escala"
click at [246, 203] on span "Escala te Conversation" at bounding box center [230, 202] width 71 height 8
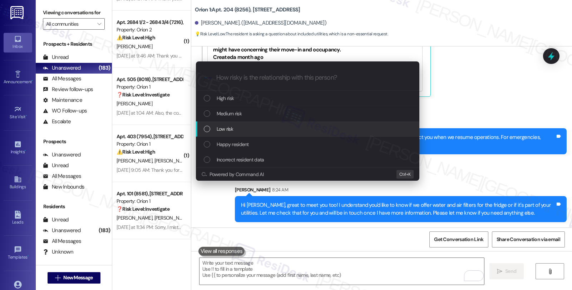
click at [238, 125] on div "Low risk" at bounding box center [308, 129] width 209 height 8
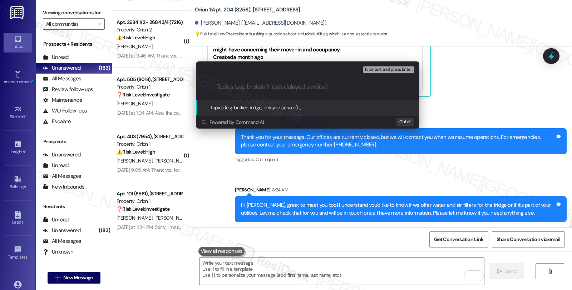
paste input "water and air filters for the fridge"
click at [218, 86] on input "water and air filters for the fridge" at bounding box center [310, 87] width 188 height 8
type input "Water and air filters for the fridge"
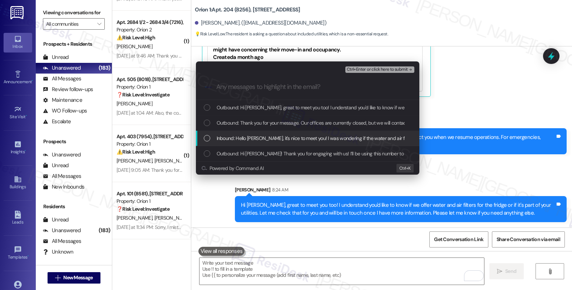
click at [228, 137] on span "Inbound: Hello Sarah, it's nice to meet you! I was wondering if the water and a…" at bounding box center [367, 138] width 300 height 8
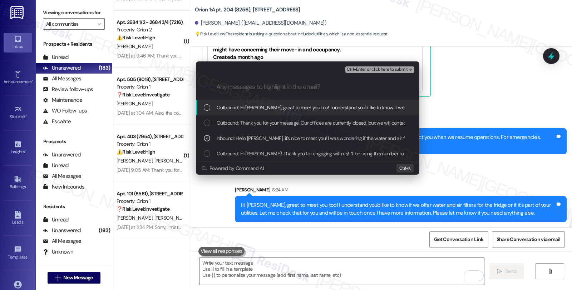
click at [400, 70] on span "Ctrl+Enter or click here to submit" at bounding box center [377, 69] width 61 height 5
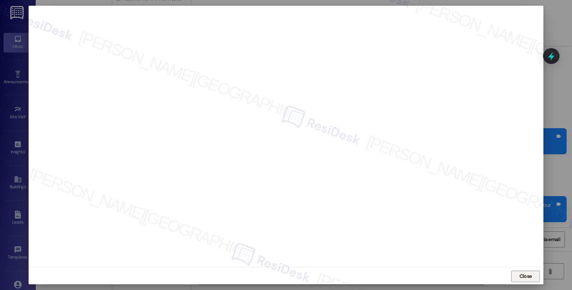
click at [525, 280] on span "Close" at bounding box center [525, 277] width 13 height 8
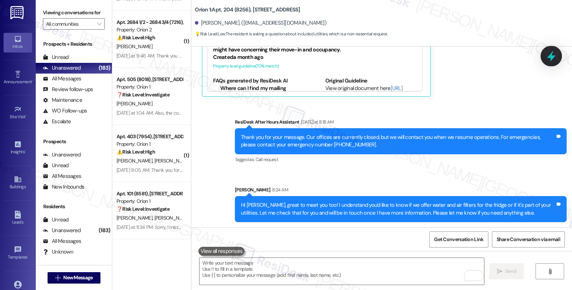
click at [552, 57] on icon at bounding box center [551, 56] width 9 height 11
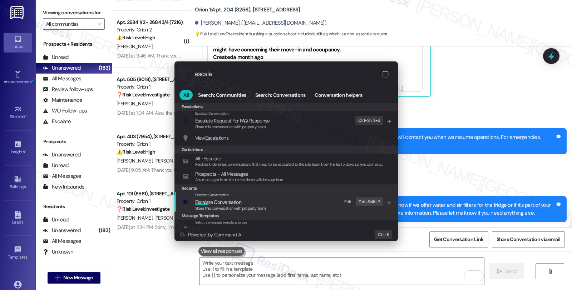
type input "escala"
click at [229, 199] on span "Escala te Conversation" at bounding box center [218, 202] width 46 height 6
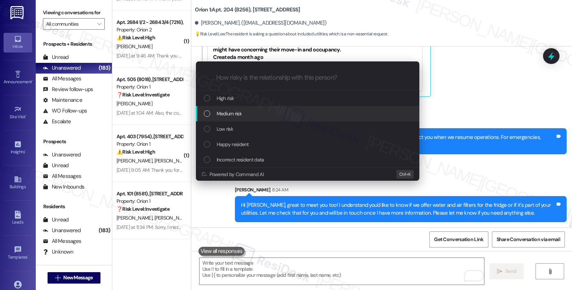
click at [227, 115] on span "Medium risk" at bounding box center [229, 114] width 25 height 8
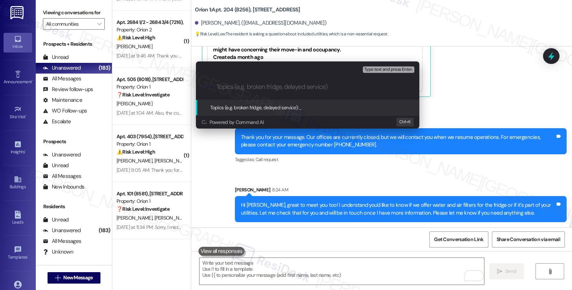
paste input "Water and air filters for the fridge"
type input "Water and air filters for the fridge"
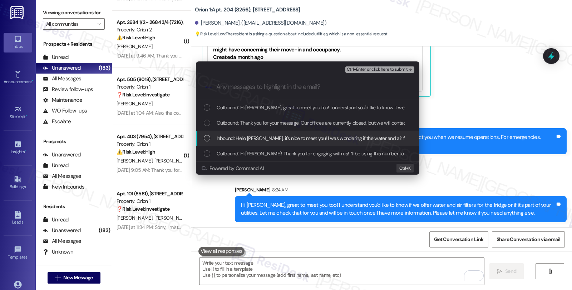
click at [270, 138] on span "Inbound: Hello Sarah, it's nice to meet you! I was wondering if the water and a…" at bounding box center [367, 138] width 300 height 8
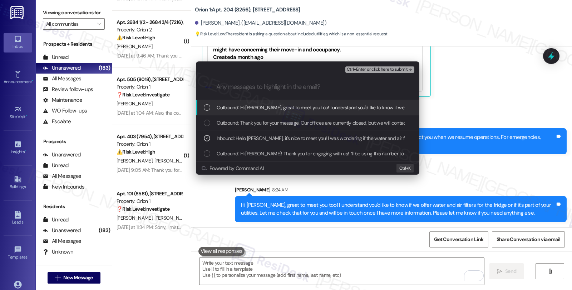
click at [360, 67] on span "Ctrl+Enter or click here to submit" at bounding box center [377, 69] width 61 height 5
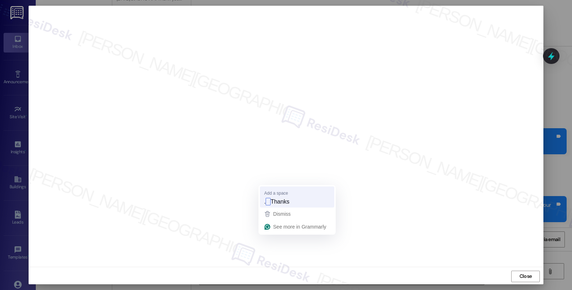
click at [271, 203] on span "Thanks" at bounding box center [280, 202] width 19 height 8
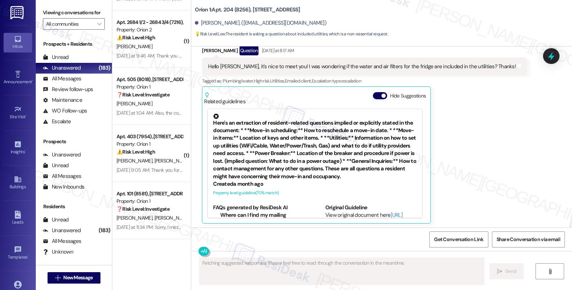
scroll to position [134, 0]
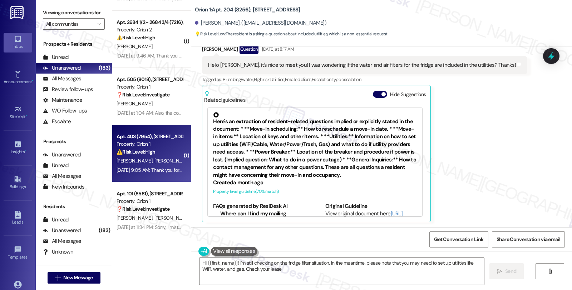
type textarea "Hi {{first_name}}! I'm still checking on the fridge filter situation. In the me…"
click at [151, 149] on strong "⚠️ Risk Level: High" at bounding box center [136, 152] width 39 height 6
type textarea "Fetching suggested responses. Please feel free to read through the conversation…"
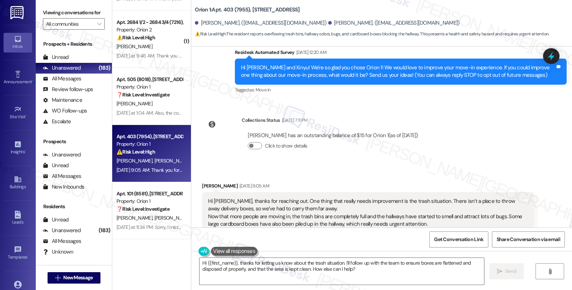
scroll to position [102, 0]
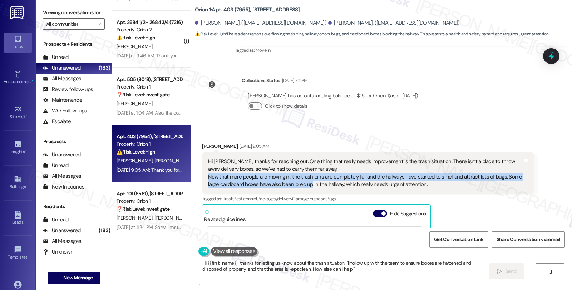
drag, startPoint x: 203, startPoint y: 177, endPoint x: 305, endPoint y: 184, distance: 102.5
click at [305, 184] on div "Hi [PERSON_NAME], thanks for reaching out. One thing that really needs improvem…" at bounding box center [365, 173] width 314 height 31
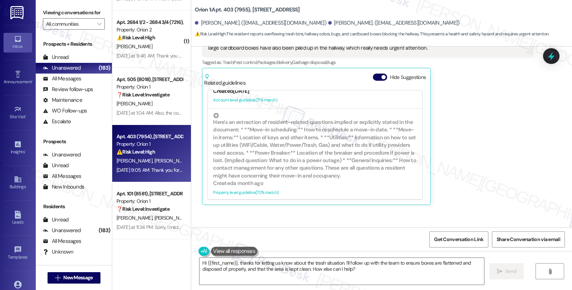
scroll to position [170, 0]
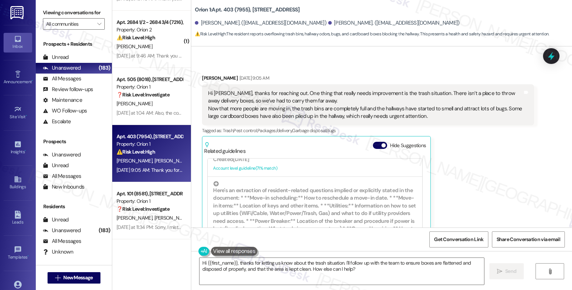
click at [202, 79] on div "[PERSON_NAME] [DATE] 9:05 AM" at bounding box center [368, 79] width 332 height 10
copy div "Xinyu"
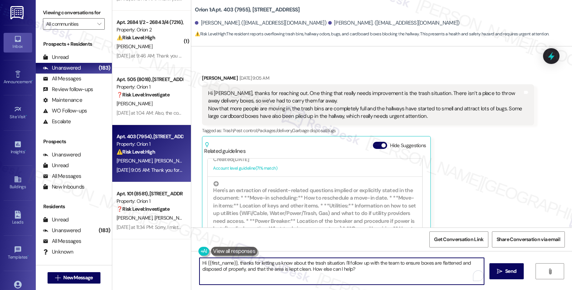
drag, startPoint x: 203, startPoint y: 264, endPoint x: 233, endPoint y: 265, distance: 30.4
click at [233, 265] on textarea "Hi {{first_name}}, thanks for letting us know about the trash situation. I'll f…" at bounding box center [341, 271] width 285 height 27
paste textarea "Xinyu"
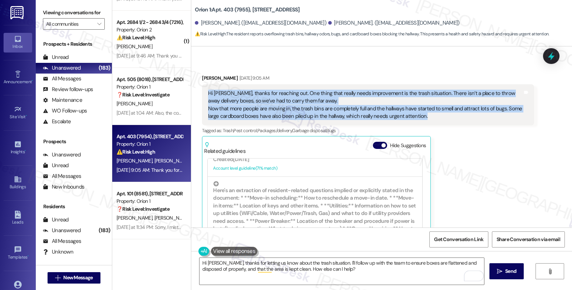
drag, startPoint x: 426, startPoint y: 118, endPoint x: 193, endPoint y: 96, distance: 234.2
click at [197, 96] on div "Received via SMS [PERSON_NAME] [DATE] 9:05 AM Hi [PERSON_NAME], thanks for reac…" at bounding box center [368, 174] width 342 height 210
copy div "Hi [PERSON_NAME], thanks for reaching out. One thing that really needs improvem…"
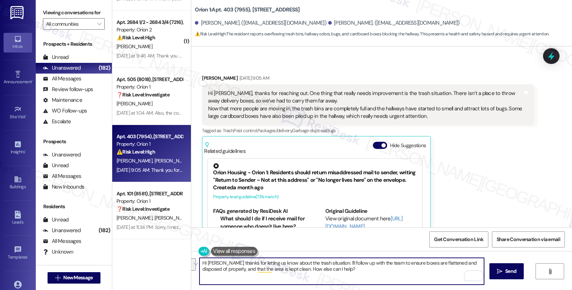
drag, startPoint x: 215, startPoint y: 262, endPoint x: 370, endPoint y: 275, distance: 155.3
click at [370, 275] on textarea "Hi [PERSON_NAME], thanks for letting us know about the trash situation. I'll fo…" at bounding box center [341, 271] width 285 height 27
paste textarea "thanks so much for bringing this up. I’m really sorry to hear about the trash s…"
click at [472, 263] on textarea "Hi [PERSON_NAME], thanks so much for bringing this up. I’m really sorry to hear…" at bounding box center [341, 271] width 285 height 27
click at [270, 271] on textarea "Hi [PERSON_NAME], thanks so much for bringing this up. I’m really sorry to hear…" at bounding box center [341, 271] width 285 height 27
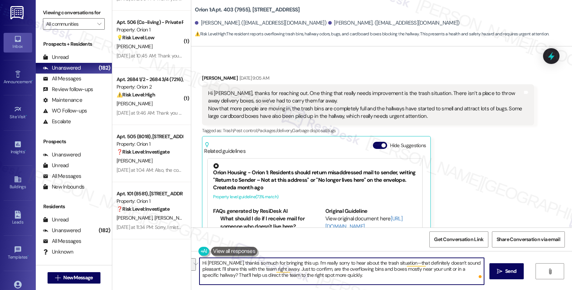
click at [270, 272] on textarea "Hi [PERSON_NAME], thanks so much for bringing this up. I’m really sorry to hear…" at bounding box center [341, 271] width 285 height 27
click at [362, 284] on textarea "Hi [PERSON_NAME], thanks so much for bringing this up. I’m really sorry to hear…" at bounding box center [341, 271] width 285 height 27
type textarea "Hi [PERSON_NAME], thanks so much for bringing this up. I’m really sorry to hear…"
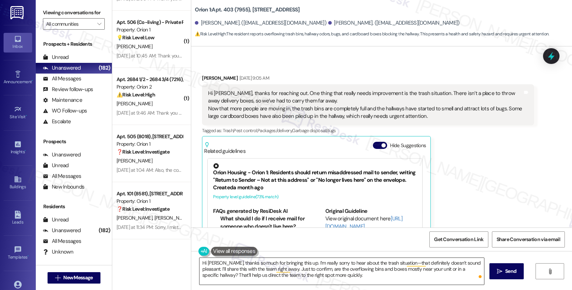
click at [365, 268] on textarea "Hi [PERSON_NAME], thanks so much for bringing this up. I’m really sorry to hear…" at bounding box center [341, 271] width 285 height 27
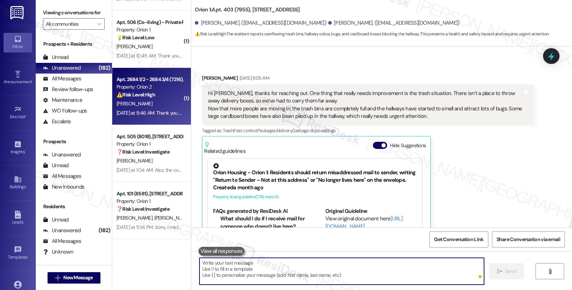
scroll to position [221, 0]
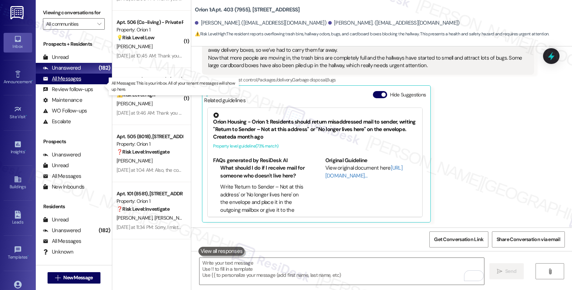
click at [73, 83] on div "All Messages" at bounding box center [62, 79] width 38 height 8
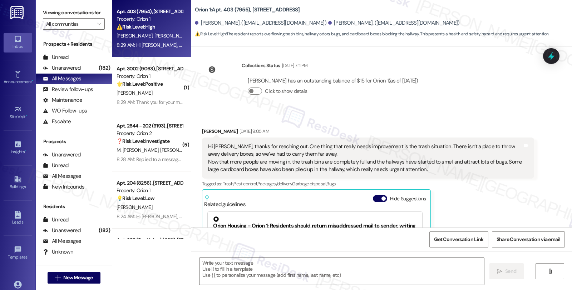
type textarea "Fetching suggested responses. Please feel free to read through the conversation…"
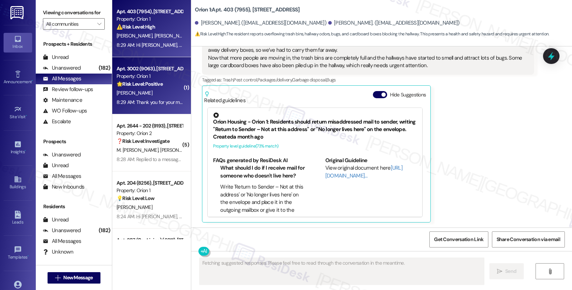
click at [165, 97] on div "[PERSON_NAME]" at bounding box center [150, 93] width 68 height 9
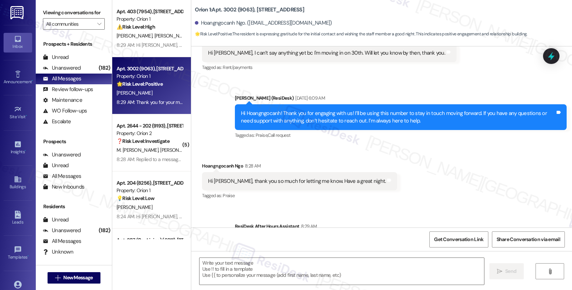
scroll to position [123, 0]
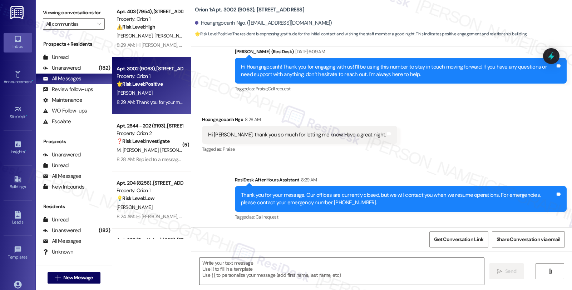
click at [240, 270] on textarea at bounding box center [341, 271] width 285 height 27
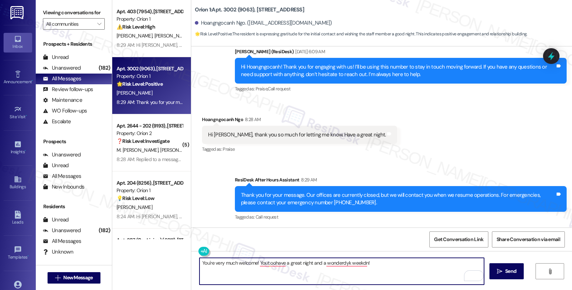
click at [205, 120] on div "Hoangngocanh Ngo 8:28 AM" at bounding box center [299, 121] width 195 height 10
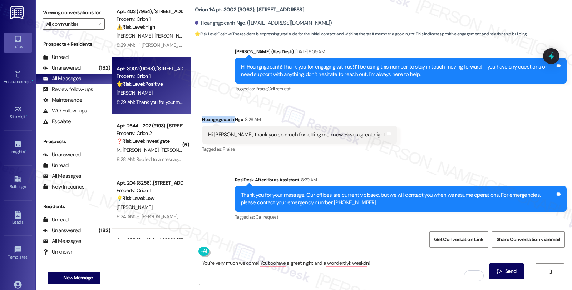
click at [205, 120] on div "Hoangngocanh Ngo 8:28 AM" at bounding box center [299, 121] width 195 height 10
copy div "Hoangngocanh"
click at [251, 263] on textarea "You're very much welcome! Yout oohave a great night and a wonderdyk weekdn!" at bounding box center [341, 271] width 285 height 27
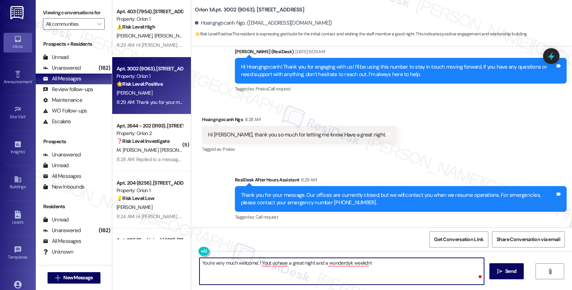
paste textarea "Hoangngocanh"
click at [420, 267] on textarea "You're very much welcome, [GEOGRAPHIC_DATA]! You have a great night and a wonde…" at bounding box center [341, 271] width 285 height 27
click at [285, 262] on textarea "You're very much welcome, [GEOGRAPHIC_DATA]! You have a great night and a wonde…" at bounding box center [341, 271] width 285 height 27
type textarea "You're very much welcome, [GEOGRAPHIC_DATA], you too have a great night and a w…"
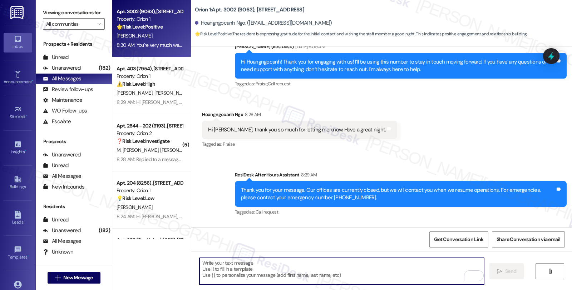
scroll to position [173, 0]
